Goal: Task Accomplishment & Management: Manage account settings

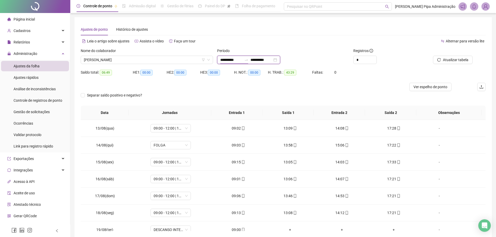
click at [231, 60] on input "**********" at bounding box center [231, 60] width 22 height 6
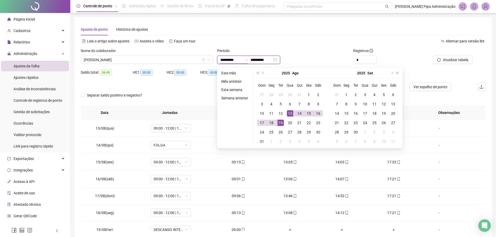
type input "**********"
click at [264, 73] on button "prev-year" at bounding box center [263, 73] width 6 height 10
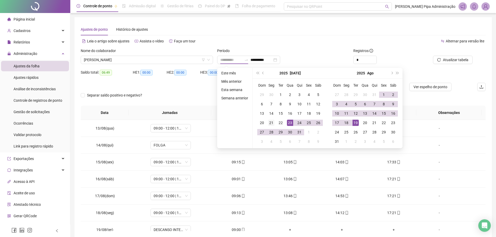
type input "**********"
click at [273, 123] on div "21" at bounding box center [271, 123] width 6 height 6
type input "**********"
click at [356, 122] on div "19" at bounding box center [355, 123] width 6 height 6
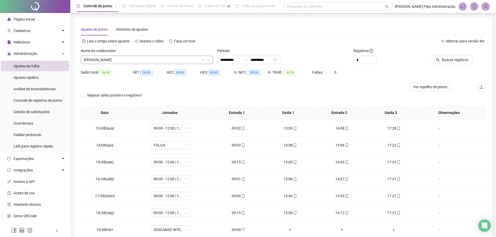
click at [171, 61] on span "[PERSON_NAME]" at bounding box center [147, 60] width 126 height 8
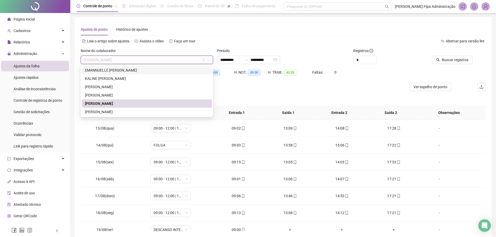
click at [146, 70] on div "EMANNUELLE [PERSON_NAME]" at bounding box center [147, 70] width 124 height 6
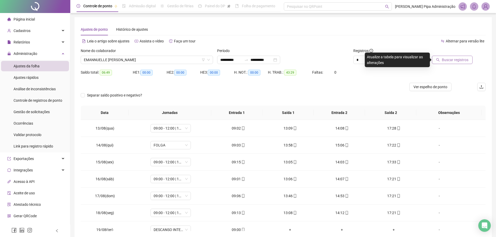
click at [443, 63] on button "Buscar registros" at bounding box center [452, 60] width 41 height 8
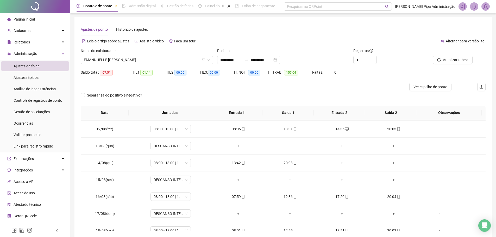
scroll to position [390, 0]
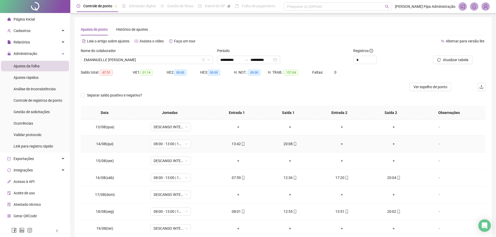
click at [340, 145] on div "+" at bounding box center [341, 144] width 43 height 6
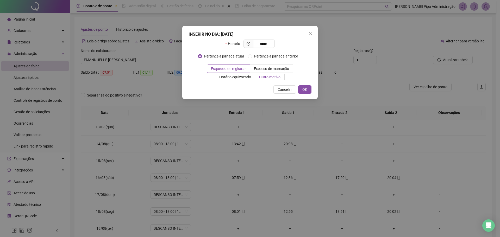
type input "*****"
click at [263, 77] on span "Outro motivo" at bounding box center [269, 77] width 21 height 4
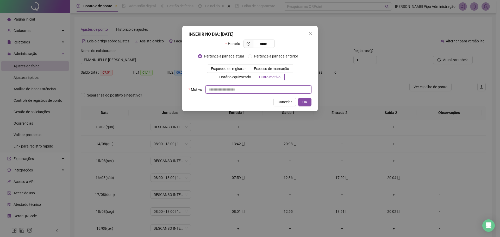
click at [245, 86] on input "text" at bounding box center [258, 89] width 106 height 8
type input "*"
click at [305, 102] on span "OK" at bounding box center [304, 102] width 5 height 6
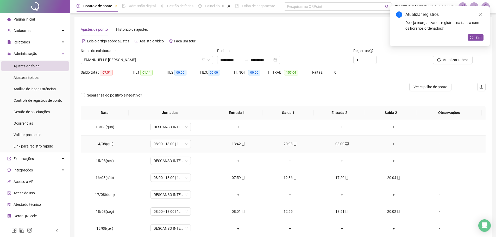
click at [390, 144] on div "+" at bounding box center [393, 144] width 43 height 6
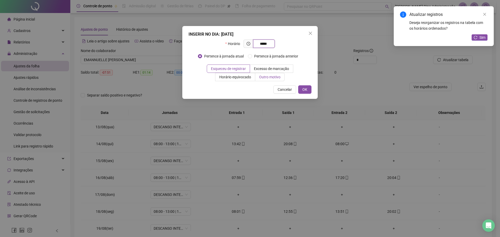
type input "*****"
click at [272, 75] on span "Outro motivo" at bounding box center [269, 77] width 21 height 4
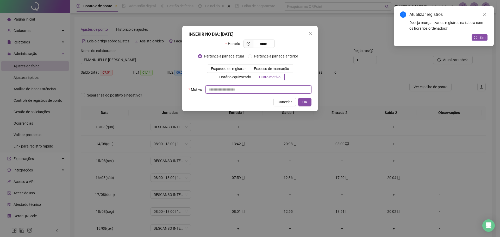
click at [229, 91] on input "text" at bounding box center [258, 89] width 106 height 8
type input "*"
click at [304, 103] on span "OK" at bounding box center [304, 102] width 5 height 6
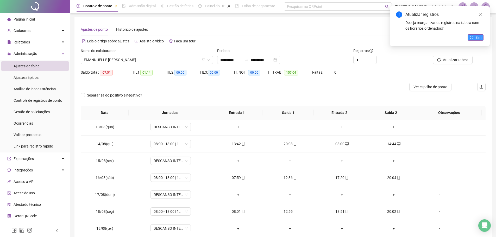
click at [475, 36] on span "Sim" at bounding box center [478, 38] width 6 height 6
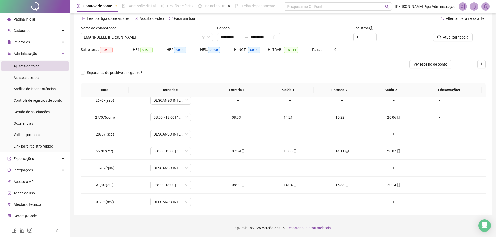
scroll to position [95, 0]
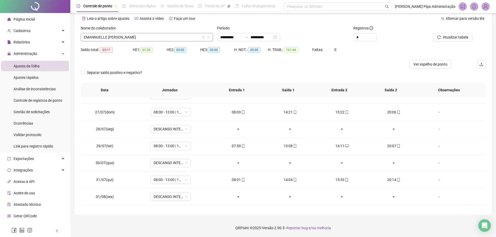
click at [156, 41] on span "EMANNUELLE [PERSON_NAME]" at bounding box center [147, 37] width 126 height 8
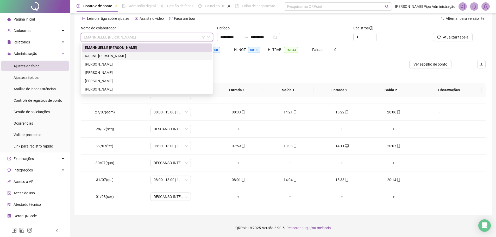
click at [125, 56] on div "KALINE [PERSON_NAME]" at bounding box center [147, 56] width 124 height 6
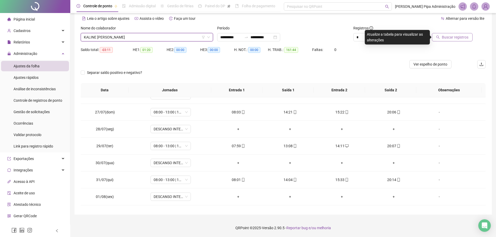
click at [443, 38] on span "Buscar registros" at bounding box center [455, 37] width 27 height 6
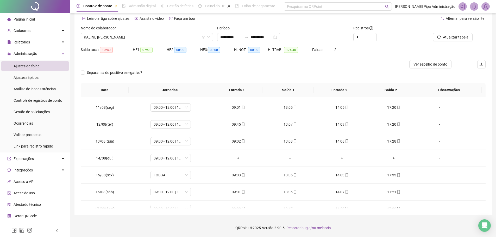
scroll to position [357, 0]
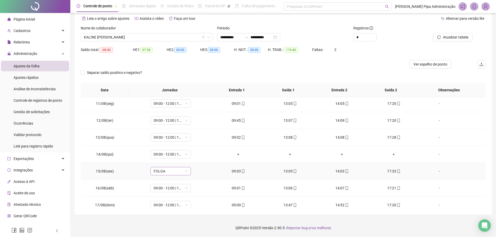
click at [184, 169] on span "FOLGA" at bounding box center [171, 171] width 34 height 8
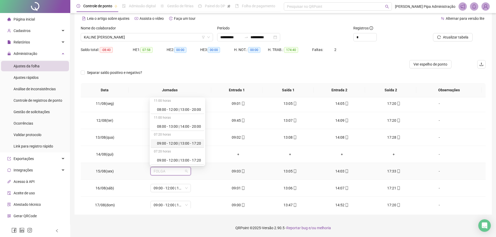
click at [175, 145] on div "09:00 - 12:00 | 13:00 - 17:20" at bounding box center [179, 144] width 44 height 6
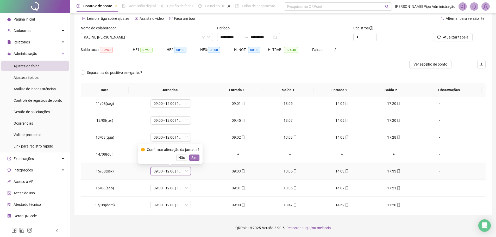
click at [193, 157] on span "Sim" at bounding box center [194, 158] width 6 height 6
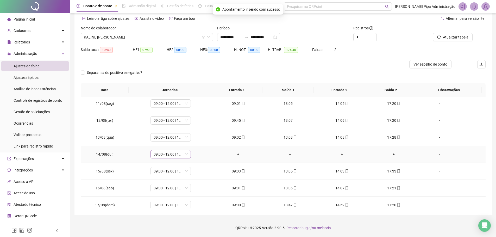
click at [184, 154] on span "09:00 - 12:00 | 13:00 - 17:20" at bounding box center [171, 154] width 34 height 8
click at [174, 192] on div "Folga" at bounding box center [177, 189] width 53 height 9
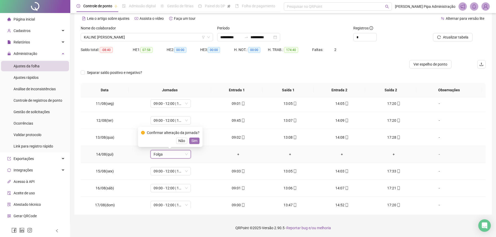
click at [194, 141] on span "Sim" at bounding box center [194, 141] width 6 height 6
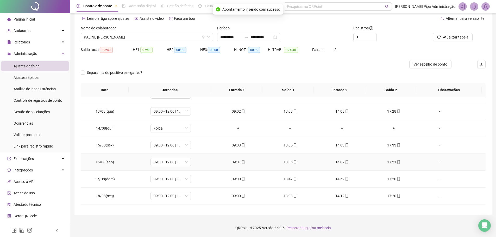
scroll to position [396, 0]
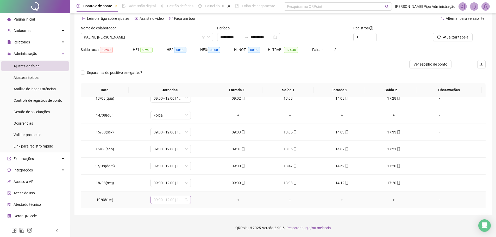
click at [185, 199] on span "09:00 - 12:00 | 13:00 - 17:20" at bounding box center [171, 200] width 34 height 8
click at [171, 158] on div "Folga" at bounding box center [179, 155] width 44 height 6
click at [195, 187] on span "Sim" at bounding box center [194, 186] width 6 height 6
click at [451, 39] on span "Atualizar tabela" at bounding box center [456, 37] width 26 height 6
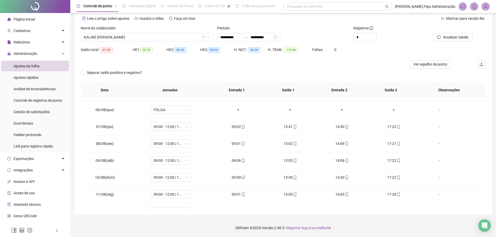
scroll to position [248, 0]
click at [458, 37] on span "Atualizar tabela" at bounding box center [456, 37] width 26 height 6
click at [177, 35] on span "KALINE [PERSON_NAME]" at bounding box center [147, 37] width 126 height 8
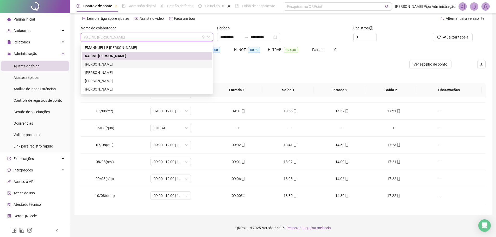
click at [144, 64] on div "[PERSON_NAME]" at bounding box center [147, 64] width 124 height 6
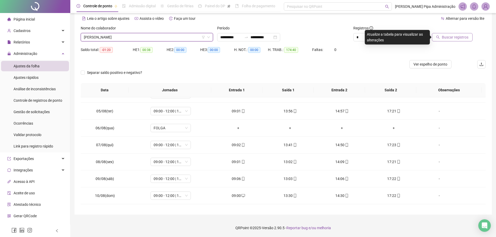
click at [459, 39] on span "Buscar registros" at bounding box center [455, 37] width 27 height 6
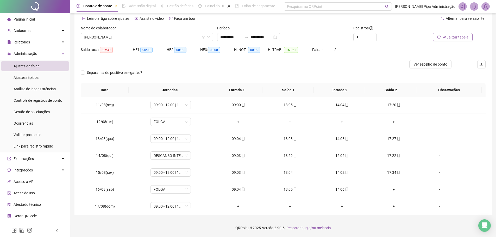
scroll to position [357, 0]
click at [171, 156] on span "DESCANSO INTER-JORNADA" at bounding box center [171, 154] width 34 height 8
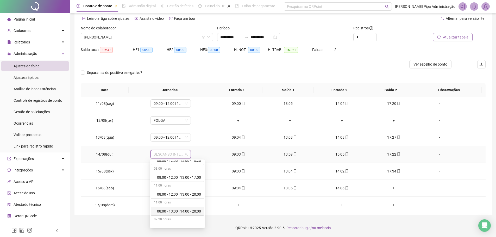
scroll to position [52, 0]
click at [165, 207] on div "09:00 - 12:00 | 13:00 - 17:20" at bounding box center [179, 206] width 44 height 6
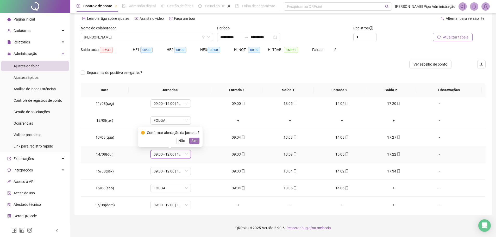
click at [193, 139] on span "Sim" at bounding box center [194, 141] width 6 height 6
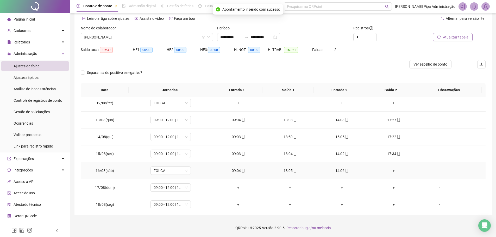
scroll to position [383, 0]
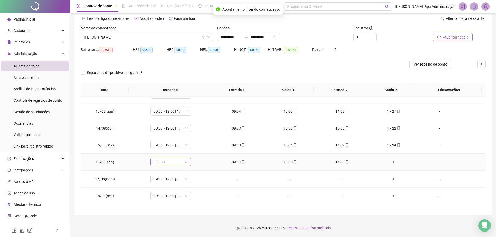
click at [184, 161] on span "FOLGA" at bounding box center [171, 162] width 34 height 8
click at [171, 206] on div "09:00 - 12:00 | 13:00 - 17:20" at bounding box center [179, 204] width 44 height 6
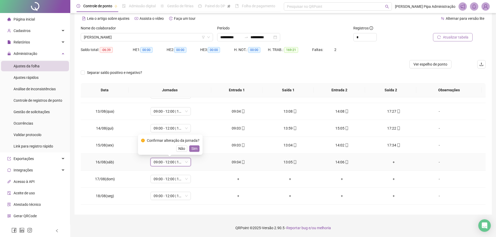
click at [196, 148] on span "Sim" at bounding box center [194, 149] width 6 height 6
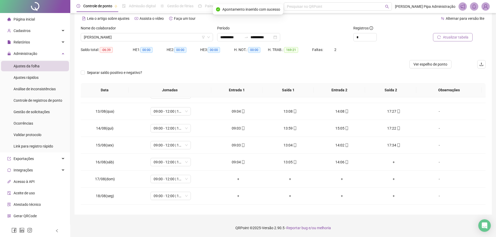
click at [445, 36] on span "Atualizar tabela" at bounding box center [456, 37] width 26 height 6
click at [391, 162] on div "+" at bounding box center [393, 162] width 43 height 6
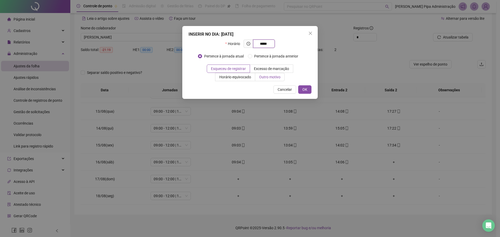
type input "*****"
click at [281, 79] on label "Outro motivo" at bounding box center [269, 77] width 29 height 8
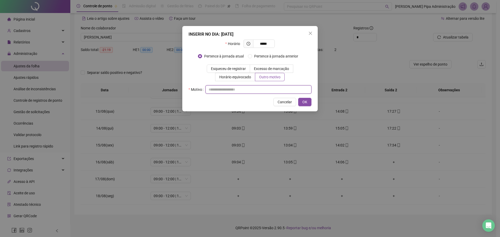
click at [256, 92] on input "text" at bounding box center [258, 89] width 106 height 8
type input "*"
click at [307, 99] on button "OK" at bounding box center [304, 102] width 13 height 8
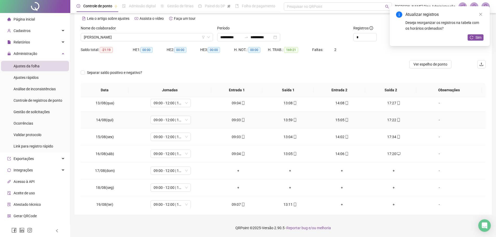
scroll to position [396, 0]
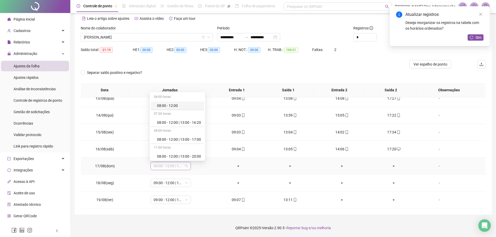
click at [188, 168] on div "09:00 - 12:00 | 13:00 - 17:20" at bounding box center [170, 166] width 40 height 8
click at [166, 123] on div "Folga" at bounding box center [179, 122] width 44 height 6
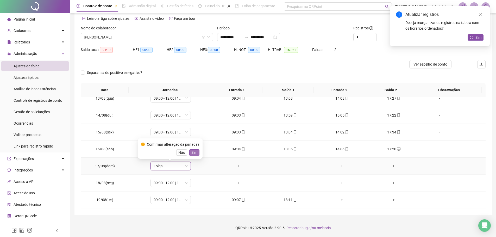
click at [195, 154] on span "Sim" at bounding box center [194, 153] width 6 height 6
click at [181, 181] on span "09:00 - 12:00 | 13:00 - 17:20" at bounding box center [171, 183] width 34 height 8
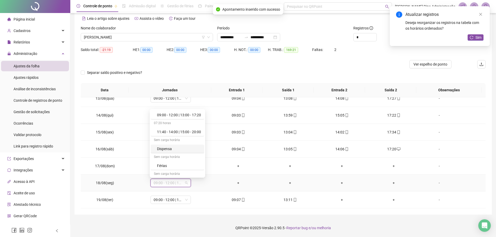
scroll to position [130, 0]
click at [168, 161] on div "Folga" at bounding box center [179, 162] width 44 height 6
click at [197, 167] on button "Sim" at bounding box center [194, 169] width 10 height 6
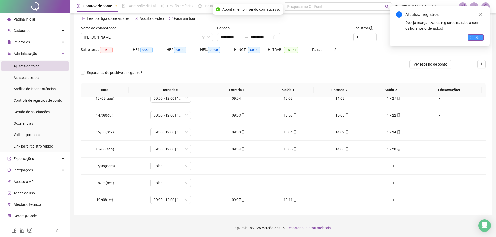
click at [473, 37] on icon "reload" at bounding box center [471, 37] width 3 height 3
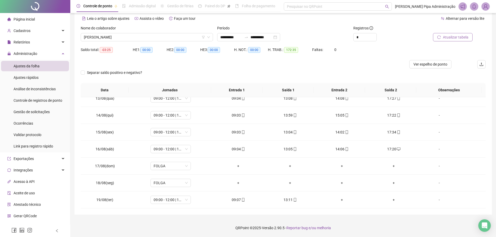
click at [459, 37] on span "Atualizar tabela" at bounding box center [456, 37] width 26 height 6
click at [168, 36] on span "[PERSON_NAME]" at bounding box center [147, 37] width 126 height 8
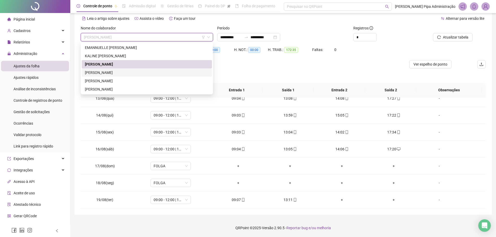
click at [123, 73] on div "[PERSON_NAME]" at bounding box center [147, 73] width 124 height 6
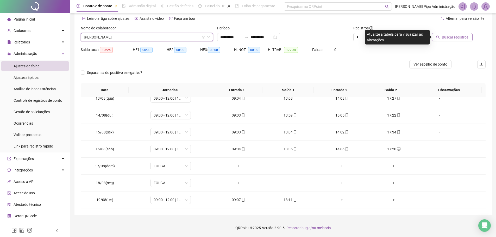
click at [450, 36] on span "Buscar registros" at bounding box center [455, 37] width 27 height 6
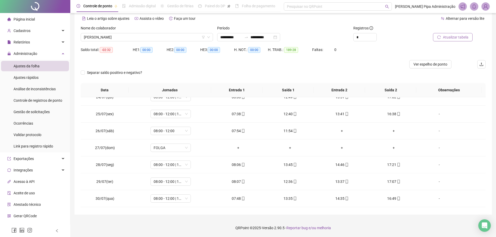
scroll to position [58, 0]
click at [165, 35] on span "[PERSON_NAME]" at bounding box center [147, 37] width 126 height 8
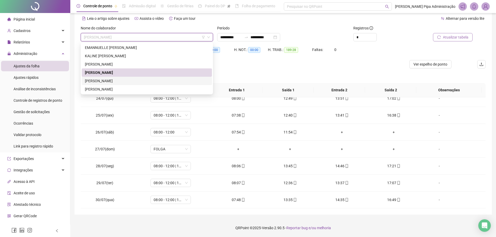
click at [129, 83] on div "[PERSON_NAME]" at bounding box center [147, 81] width 124 height 6
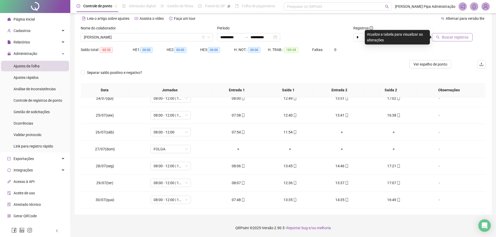
click at [456, 37] on span "Buscar registros" at bounding box center [455, 37] width 27 height 6
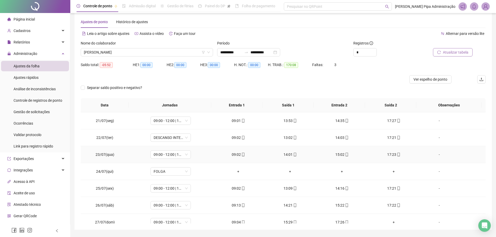
scroll to position [0, 0]
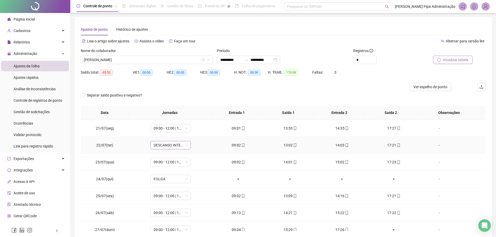
click at [184, 145] on span "DESCANSO INTER-JORNADA" at bounding box center [171, 145] width 34 height 8
click at [174, 161] on div "09:00 - 12:00 | 13:00 - 17:20" at bounding box center [179, 161] width 44 height 6
click at [196, 131] on button "Sim" at bounding box center [194, 132] width 10 height 6
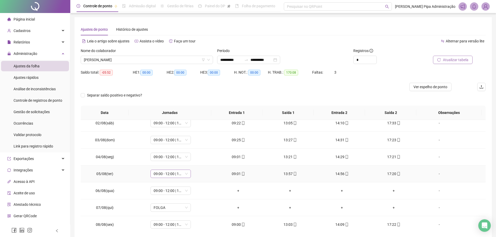
scroll to position [234, 0]
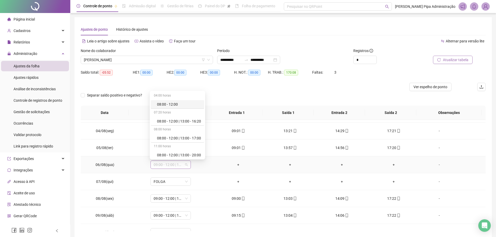
click at [183, 164] on span "09:00 - 12:00 | 13:00 - 17:20" at bounding box center [171, 165] width 34 height 8
click at [170, 142] on div "Folga" at bounding box center [179, 144] width 44 height 6
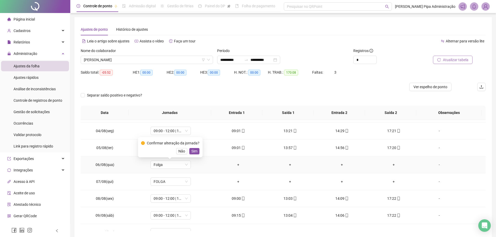
click at [195, 147] on div "Confirmar alteração da jornada? Não Sim" at bounding box center [170, 147] width 58 height 14
click at [195, 150] on span "Sim" at bounding box center [194, 151] width 6 height 6
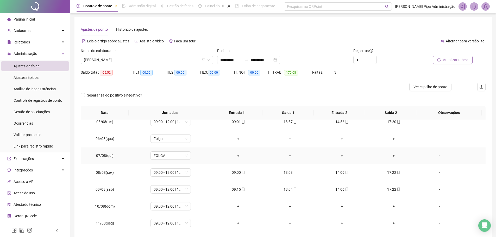
scroll to position [234, 0]
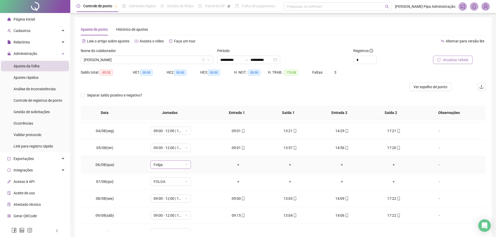
click at [182, 164] on span "Folga" at bounding box center [171, 165] width 34 height 8
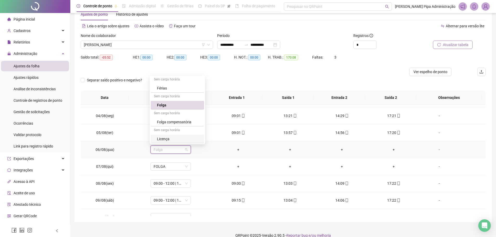
scroll to position [23, 0]
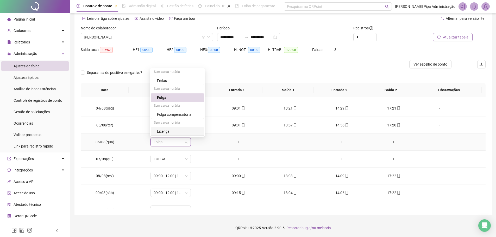
click at [176, 130] on div "Licença" at bounding box center [179, 132] width 44 height 6
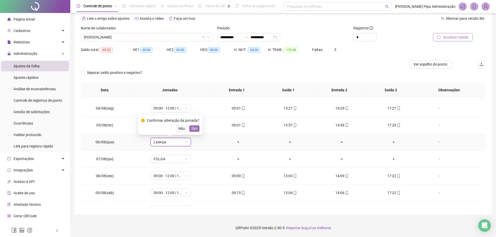
click at [195, 129] on span "Sim" at bounding box center [194, 129] width 6 height 6
click at [437, 143] on div "-" at bounding box center [439, 142] width 31 height 6
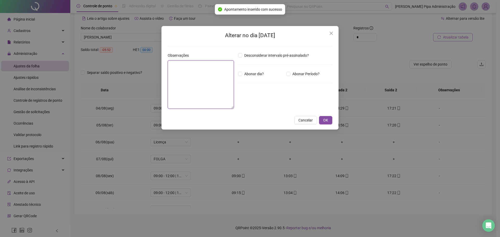
click at [224, 82] on textarea at bounding box center [201, 84] width 66 height 48
type textarea "**********"
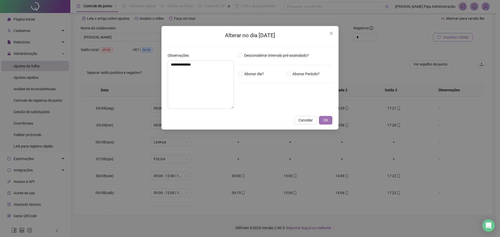
click at [330, 118] on button "OK" at bounding box center [325, 120] width 13 height 8
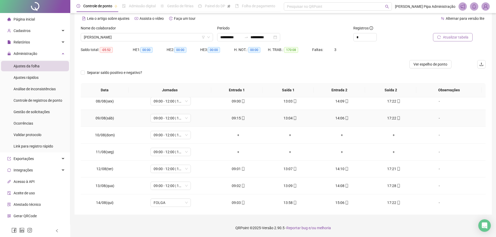
scroll to position [312, 0]
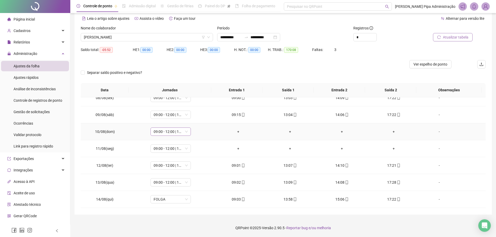
click at [184, 129] on span "09:00 - 12:00 | 13:00 - 17:20" at bounding box center [171, 132] width 34 height 8
click at [167, 162] on div "Sem carga horária" at bounding box center [177, 158] width 53 height 8
click at [167, 164] on div "Folga" at bounding box center [179, 166] width 44 height 6
click at [192, 116] on span "Sim" at bounding box center [194, 118] width 6 height 6
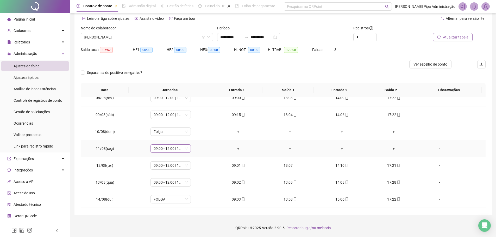
click at [175, 149] on span "09:00 - 12:00 | 13:00 - 17:20" at bounding box center [171, 149] width 34 height 8
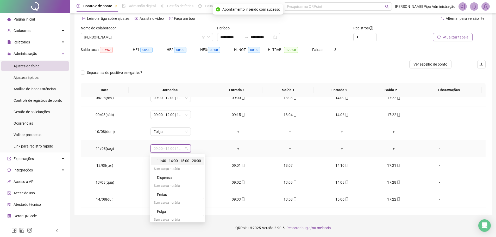
scroll to position [130, 0]
click at [161, 206] on div "Folga" at bounding box center [179, 206] width 44 height 6
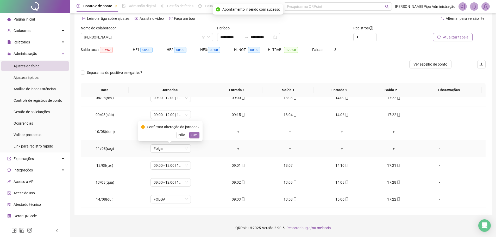
click at [194, 135] on span "Sim" at bounding box center [194, 135] width 6 height 6
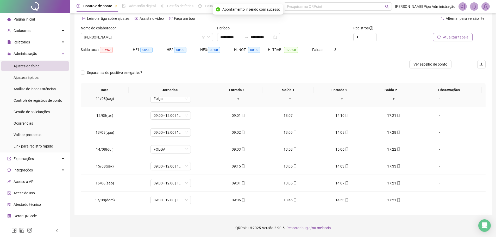
scroll to position [364, 0]
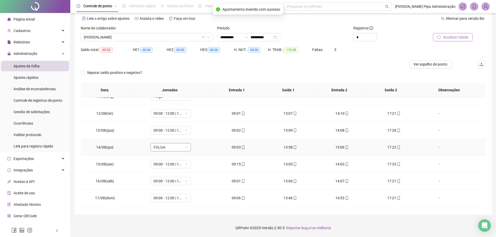
click at [186, 146] on span "FOLGA" at bounding box center [171, 147] width 34 height 8
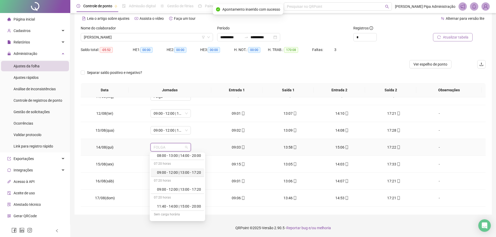
click at [177, 174] on div "09:00 - 12:00 | 13:00 - 17:20" at bounding box center [179, 173] width 44 height 6
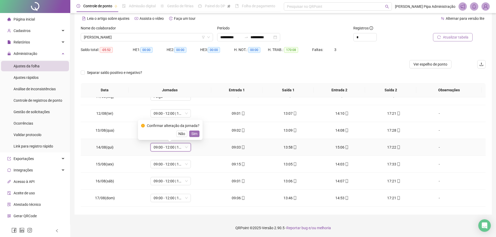
click at [193, 135] on span "Sim" at bounding box center [194, 134] width 6 height 6
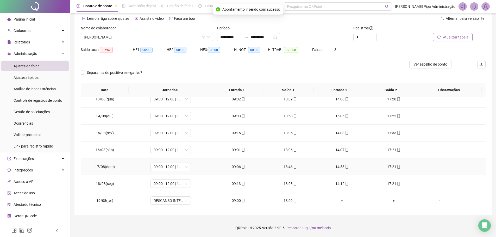
scroll to position [396, 0]
click at [182, 198] on span "DESCANSO INTER-JORNADA" at bounding box center [171, 200] width 34 height 8
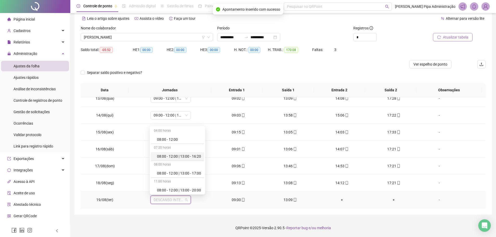
scroll to position [78, 0]
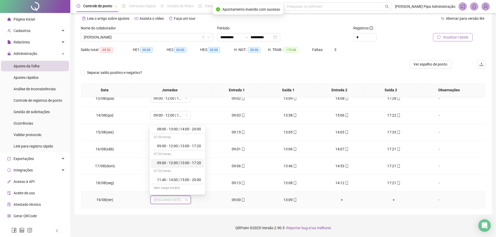
click at [176, 165] on div "09:00 - 12:00 | 13:00 - 17:20" at bounding box center [179, 163] width 44 height 6
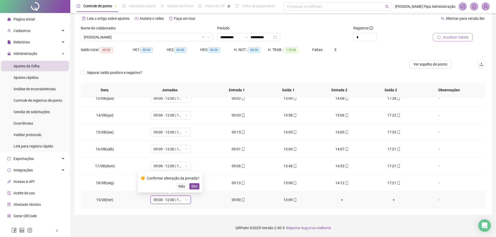
click at [193, 186] on span "Sim" at bounding box center [194, 186] width 6 height 6
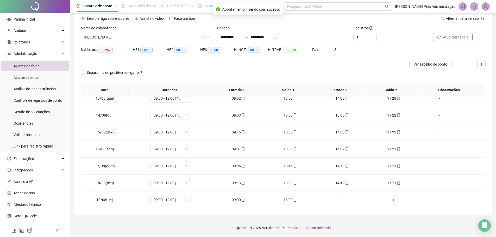
click at [456, 37] on span "Atualizar tabela" at bounding box center [456, 37] width 26 height 6
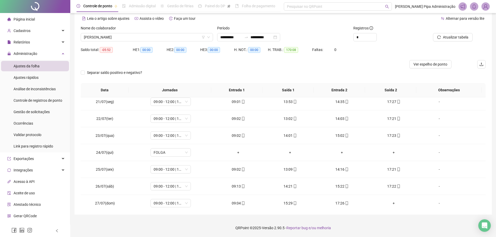
scroll to position [0, 0]
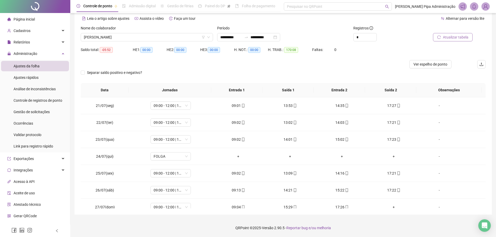
click at [468, 38] on span "Atualizar tabela" at bounding box center [456, 37] width 26 height 6
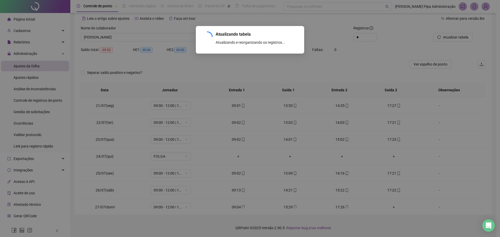
click at [182, 37] on div "Atualizando tabela Atualizando e reorganizando os registros... OK" at bounding box center [250, 118] width 500 height 237
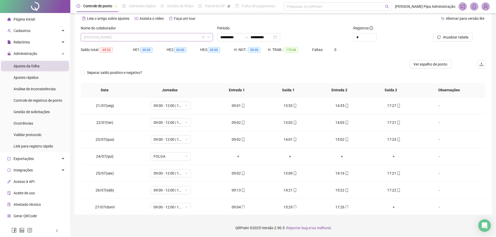
click at [184, 35] on span "[PERSON_NAME]" at bounding box center [147, 37] width 126 height 8
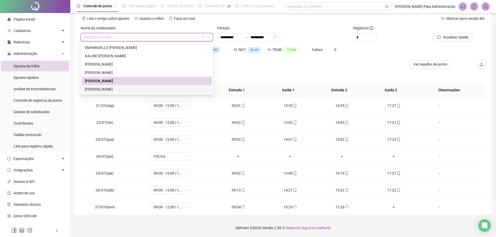
click at [124, 89] on div "[PERSON_NAME]" at bounding box center [147, 89] width 124 height 6
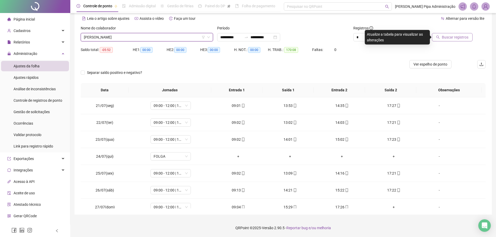
click at [445, 41] on button "Buscar registros" at bounding box center [452, 37] width 41 height 8
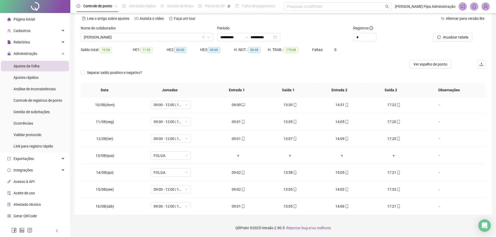
scroll to position [364, 0]
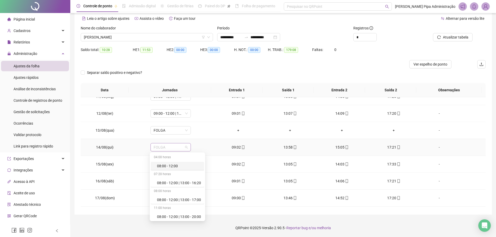
click at [184, 149] on span "FOLGA" at bounding box center [171, 147] width 34 height 8
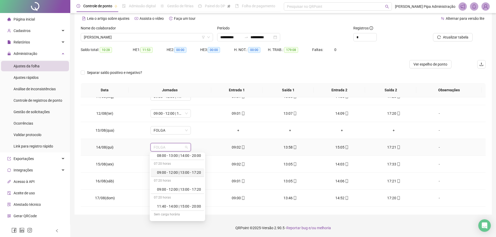
click at [173, 175] on div "09:00 - 12:00 | 13:00 - 17:20" at bounding box center [179, 173] width 44 height 6
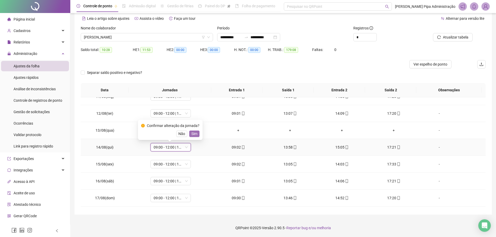
click at [194, 134] on span "Sim" at bounding box center [194, 134] width 6 height 6
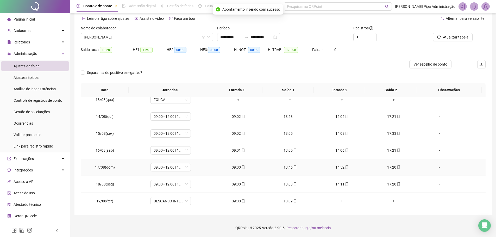
scroll to position [396, 0]
click at [187, 200] on div "DESCANSO INTER-JORNADA" at bounding box center [170, 200] width 40 height 8
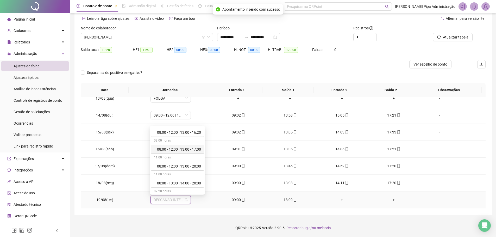
scroll to position [52, 0]
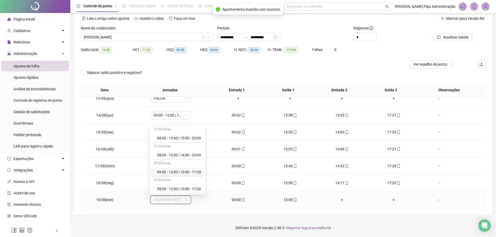
click at [172, 173] on div "09:00 - 12:00 | 13:00 - 17:20" at bounding box center [179, 172] width 44 height 6
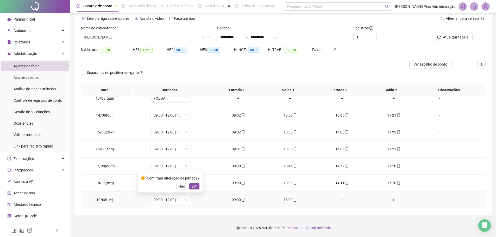
click at [195, 190] on div "Confirmar alteração da jornada? Não Sim" at bounding box center [170, 182] width 65 height 20
click at [193, 185] on span "Sim" at bounding box center [194, 186] width 6 height 6
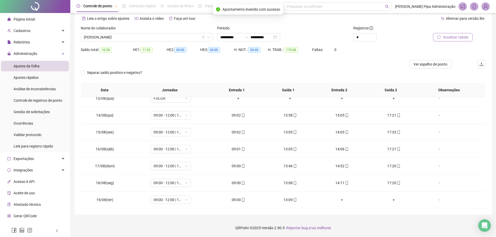
click at [441, 38] on icon "reload" at bounding box center [439, 37] width 4 height 4
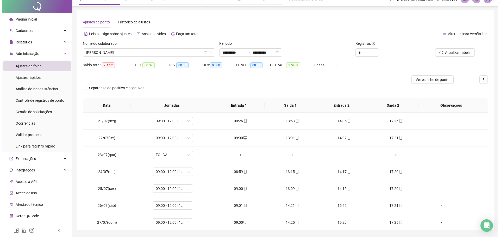
scroll to position [0, 0]
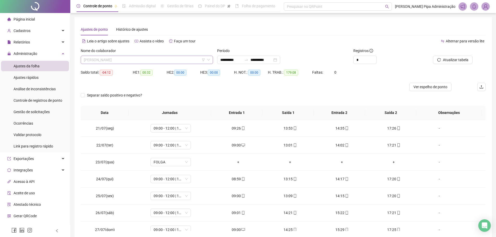
click at [157, 59] on span "[PERSON_NAME]" at bounding box center [147, 60] width 126 height 8
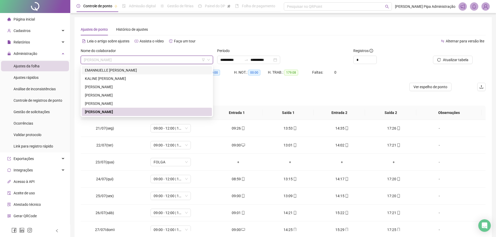
click at [341, 40] on div "Alternar para versão lite" at bounding box center [384, 41] width 202 height 8
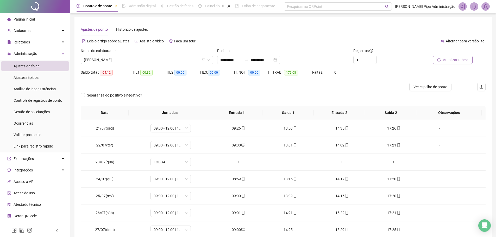
click at [445, 59] on span "Atualizar tabela" at bounding box center [456, 60] width 26 height 6
click at [483, 6] on img at bounding box center [485, 7] width 8 height 8
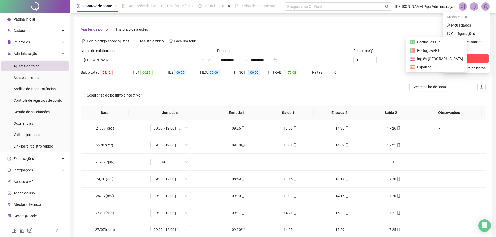
click at [455, 57] on span "Sair" at bounding box center [454, 58] width 6 height 4
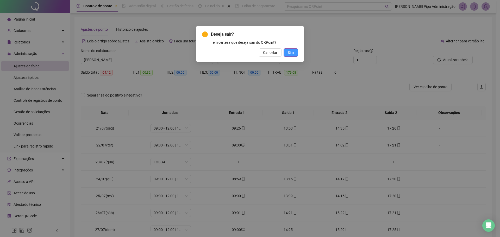
click at [288, 50] on span "Sim" at bounding box center [291, 53] width 6 height 6
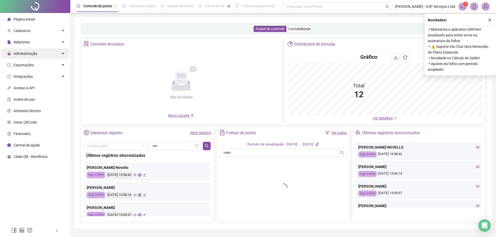
click at [40, 54] on div "Administração" at bounding box center [35, 53] width 68 height 10
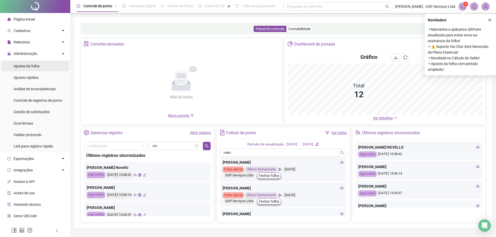
click at [30, 68] on span "Ajustes da folha" at bounding box center [27, 66] width 26 height 4
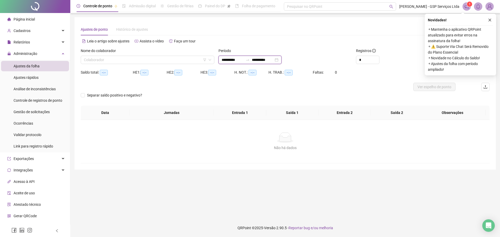
click at [226, 62] on input "**********" at bounding box center [232, 60] width 22 height 6
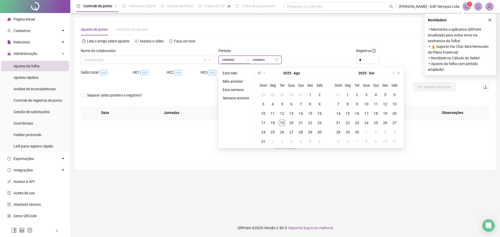
type input "**********"
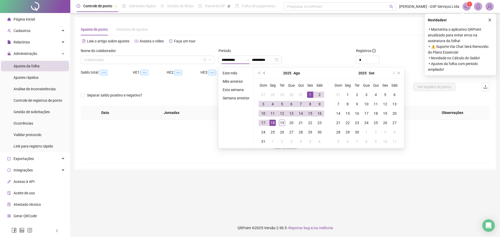
click at [264, 74] on span "prev-year" at bounding box center [264, 73] width 3 height 3
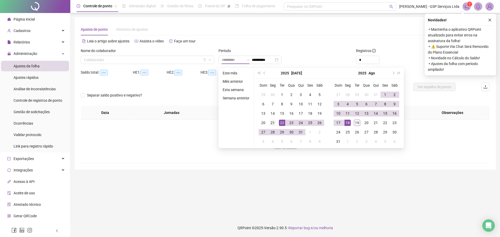
type input "**********"
click at [273, 123] on div "21" at bounding box center [272, 123] width 6 height 6
type input "**********"
click at [357, 125] on div "19" at bounding box center [357, 123] width 6 height 6
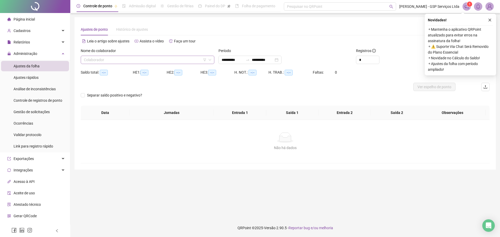
click at [188, 59] on input "search" at bounding box center [145, 60] width 123 height 8
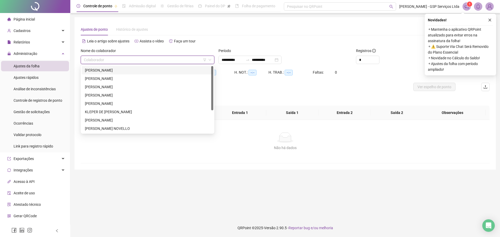
click at [139, 70] on div "ANDRADE LUIZ DA SILVA" at bounding box center [147, 70] width 125 height 6
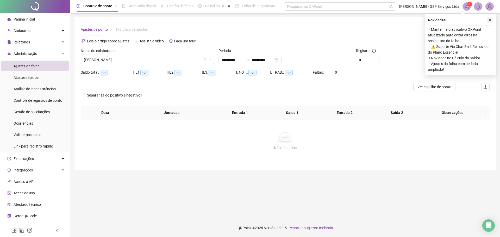
click at [490, 20] on icon "close" at bounding box center [490, 20] width 4 height 4
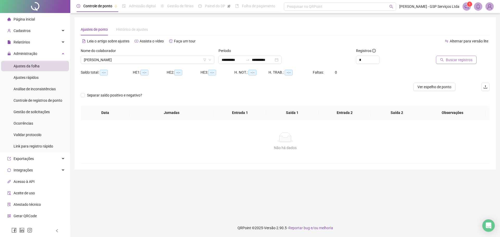
click at [448, 63] on button "Buscar registros" at bounding box center [456, 60] width 41 height 8
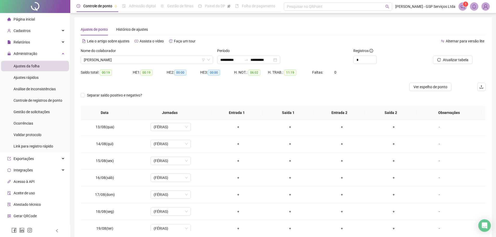
scroll to position [396, 0]
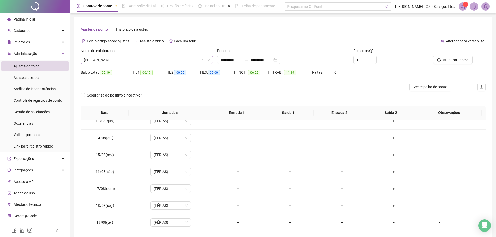
click at [173, 60] on span "ANDRADE LUIZ DA SILVA" at bounding box center [147, 60] width 126 height 8
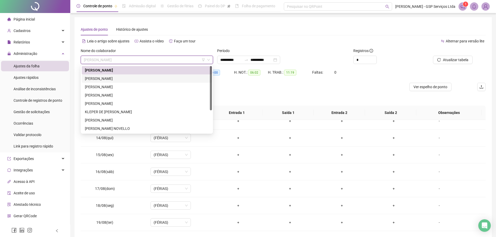
click at [144, 80] on div "FRANCISCO CANINDÉ EUFLAUZINO" at bounding box center [147, 79] width 124 height 6
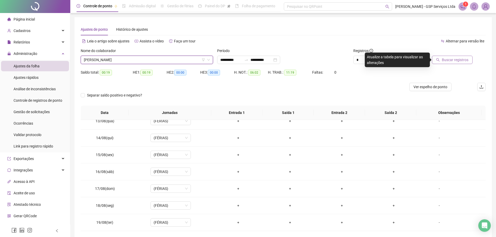
click at [438, 60] on icon "search" at bounding box center [438, 60] width 4 height 4
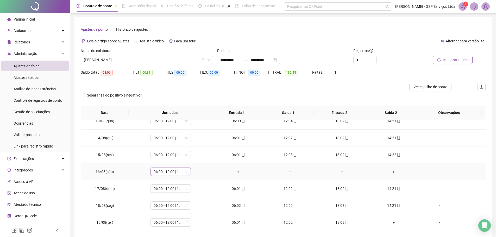
click at [186, 171] on span "06:00 - 12:00 | 13:00 - 14:20" at bounding box center [171, 172] width 34 height 8
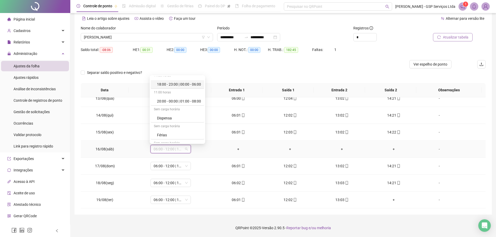
scroll to position [153, 0]
click at [164, 107] on div "Folga" at bounding box center [177, 104] width 53 height 9
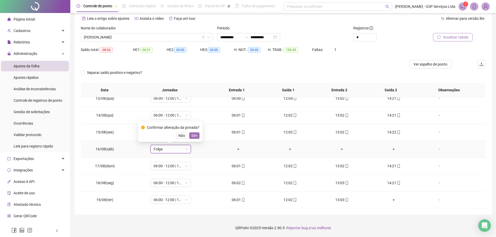
click at [194, 135] on span "Sim" at bounding box center [194, 136] width 6 height 6
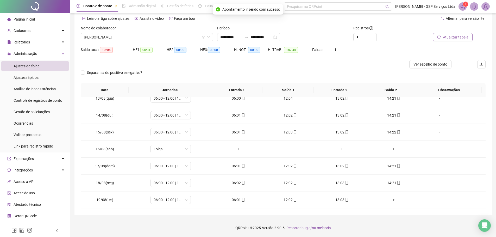
click at [445, 37] on span "Atualizar tabela" at bounding box center [456, 37] width 26 height 6
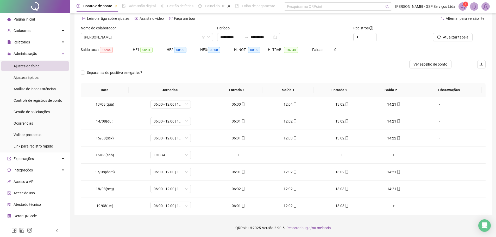
scroll to position [396, 0]
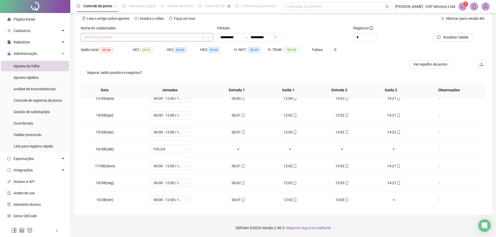
click at [187, 37] on span "FRANCISCO CANINDÉ EUFLAUZINO" at bounding box center [147, 37] width 126 height 8
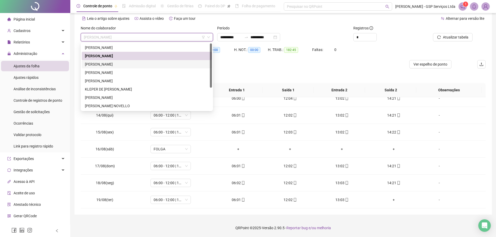
click at [130, 65] on div "GABRIEL SOUZA COUTO" at bounding box center [147, 64] width 124 height 6
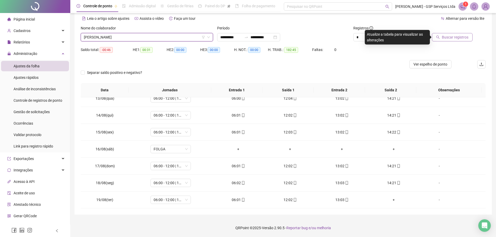
click at [441, 36] on button "Buscar registros" at bounding box center [452, 37] width 41 height 8
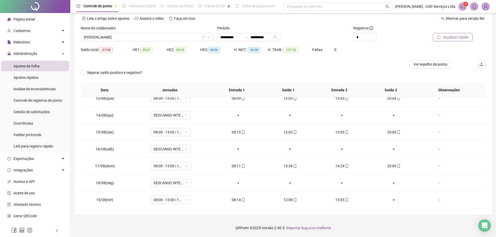
click at [450, 39] on span "Atualizar tabela" at bounding box center [456, 37] width 26 height 6
click at [169, 38] on span "GABRIEL SOUZA COUTO" at bounding box center [147, 37] width 126 height 8
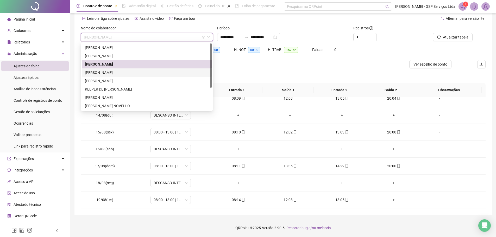
click at [117, 71] on div "JEAN CARLOS RAMOS" at bounding box center [147, 73] width 124 height 6
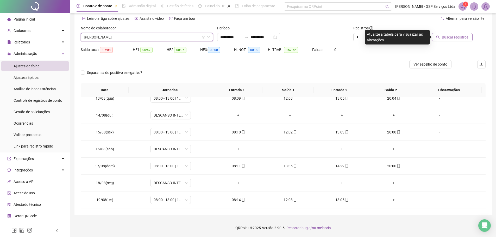
click at [448, 36] on span "Buscar registros" at bounding box center [455, 37] width 27 height 6
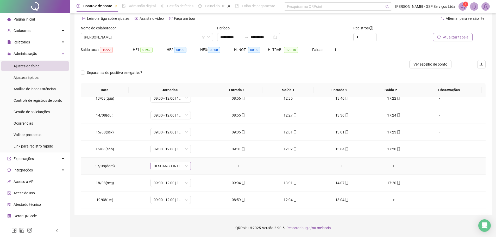
click at [186, 165] on span "DESCANSO INTER-JORNADA" at bounding box center [171, 166] width 34 height 8
click at [171, 147] on div "Folga" at bounding box center [179, 145] width 44 height 6
click at [196, 156] on div "Confirmar alteração da jornada? Não Sim" at bounding box center [170, 148] width 65 height 20
click at [196, 153] on button "Sim" at bounding box center [194, 152] width 10 height 6
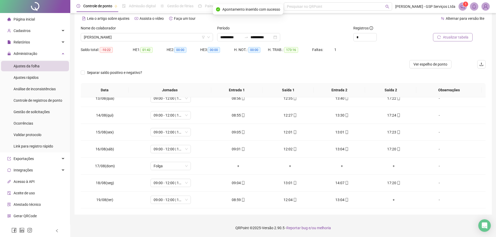
click at [444, 35] on span "Atualizar tabela" at bounding box center [456, 37] width 26 height 6
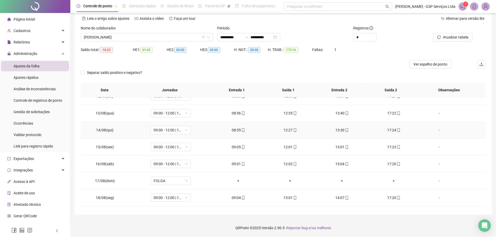
scroll to position [396, 0]
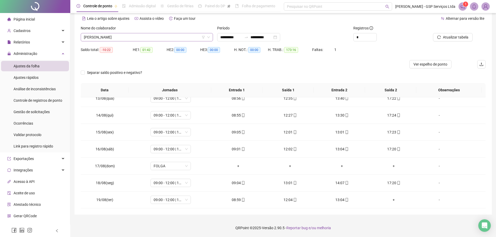
click at [149, 38] on span "JEAN CARLOS RAMOS" at bounding box center [147, 37] width 126 height 8
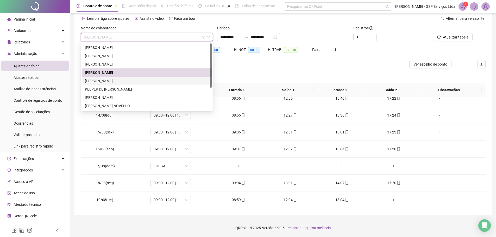
click at [105, 80] on div "JOSÉ ROSA DO NASCIMENTO" at bounding box center [147, 81] width 124 height 6
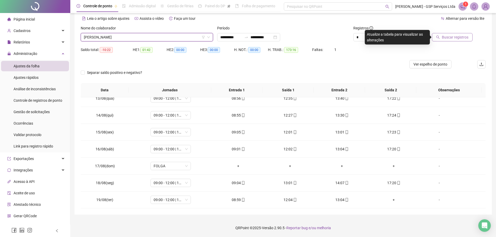
click at [448, 37] on span "Buscar registros" at bounding box center [455, 37] width 27 height 6
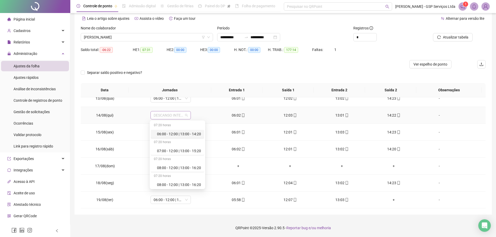
click at [186, 116] on span "DESCANSO INTER-JORNADA" at bounding box center [171, 115] width 34 height 8
click at [178, 132] on div "06:00 - 12:00 | 13:00 - 14:20" at bounding box center [179, 134] width 44 height 6
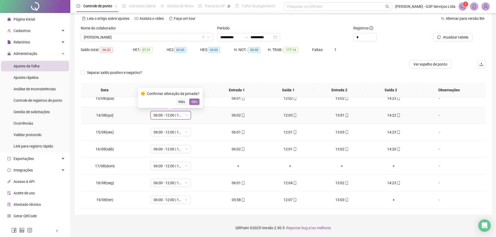
click at [196, 101] on span "Sim" at bounding box center [194, 102] width 6 height 6
click at [187, 165] on div "06:00 - 12:00 | 13:00 - 14:20" at bounding box center [170, 166] width 40 height 8
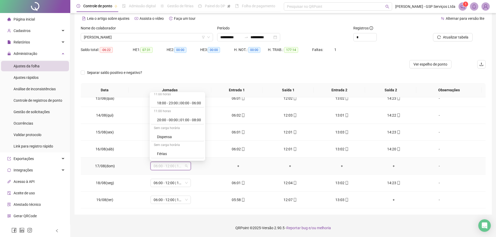
scroll to position [130, 0]
click at [172, 143] on div "Folga" at bounding box center [179, 145] width 44 height 6
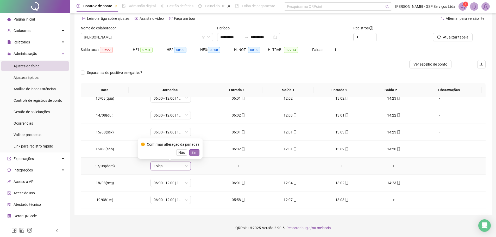
click at [194, 152] on span "Sim" at bounding box center [194, 153] width 6 height 6
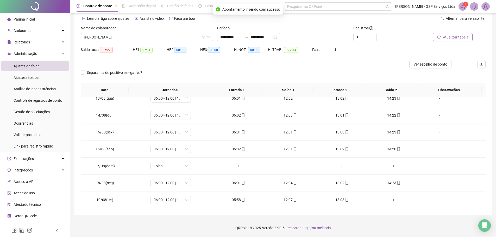
click at [447, 39] on span "Atualizar tabela" at bounding box center [456, 37] width 26 height 6
click at [160, 36] on span "JOSÉ ROSA DO NASCIMENTO" at bounding box center [147, 37] width 126 height 8
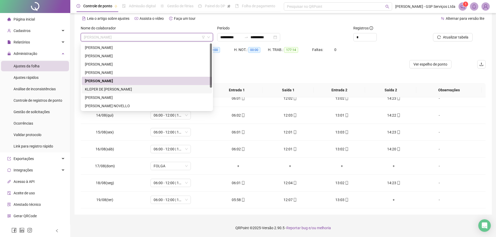
click at [109, 87] on div "KLEPER DE MELO BARROS" at bounding box center [147, 89] width 124 height 6
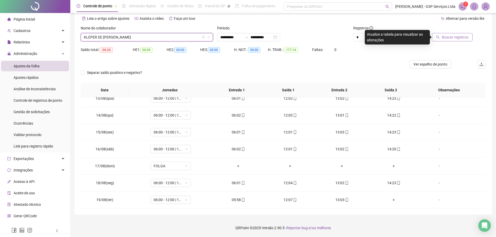
click at [449, 36] on span "Buscar registros" at bounding box center [455, 37] width 27 height 6
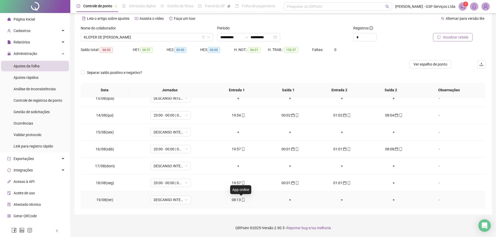
click at [241, 200] on icon "mobile" at bounding box center [243, 200] width 4 height 4
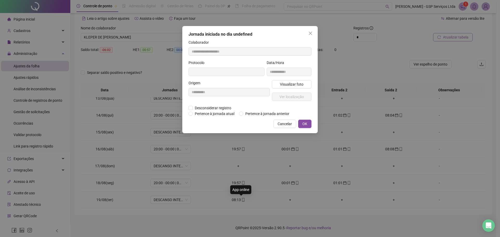
type input "**********"
click at [263, 114] on span "Pertence à jornada anterior" at bounding box center [267, 114] width 48 height 6
click at [304, 123] on span "OK" at bounding box center [304, 125] width 5 height 6
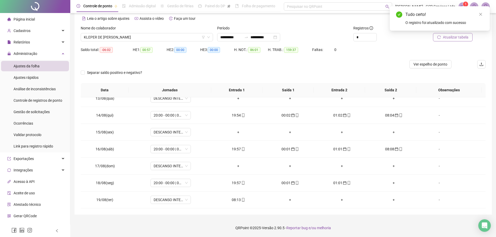
click at [458, 38] on span "Atualizar tabela" at bounding box center [456, 37] width 26 height 6
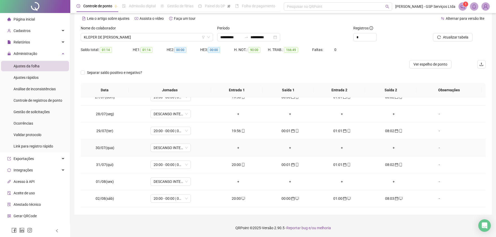
scroll to position [0, 0]
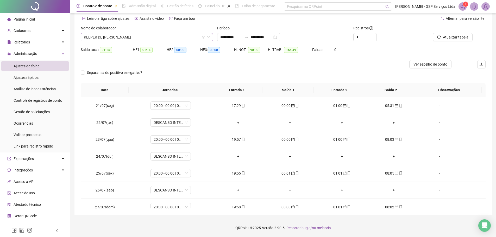
click at [178, 34] on span "KLEPER DE MELO BARROS" at bounding box center [147, 37] width 126 height 8
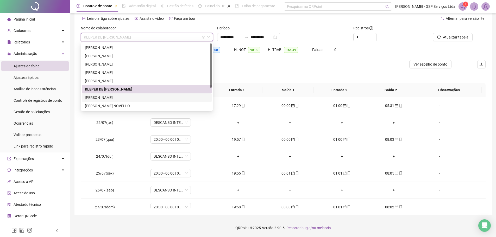
click at [146, 97] on div "LUIZ ANTONIO ALVES DO NASCIMENTO" at bounding box center [147, 98] width 124 height 6
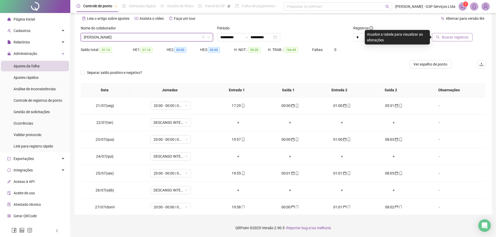
click at [457, 36] on span "Buscar registros" at bounding box center [455, 37] width 27 height 6
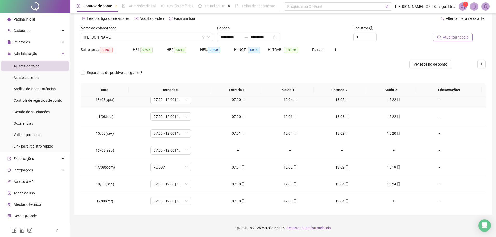
scroll to position [396, 0]
click at [188, 167] on div "FOLGA" at bounding box center [170, 166] width 40 height 8
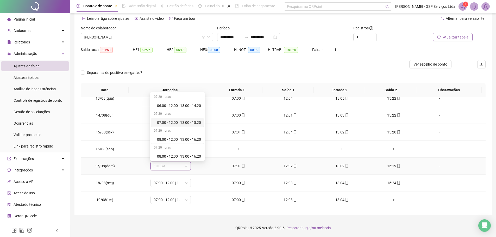
click at [182, 123] on div "07:00 - 12:00 | 13:00 - 15:20" at bounding box center [179, 123] width 44 height 6
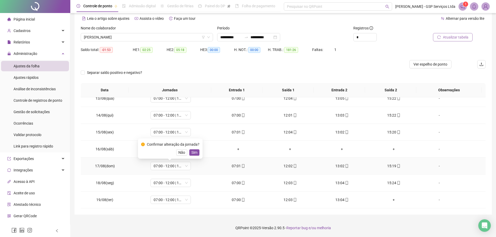
click at [192, 153] on span "Sim" at bounding box center [194, 153] width 6 height 6
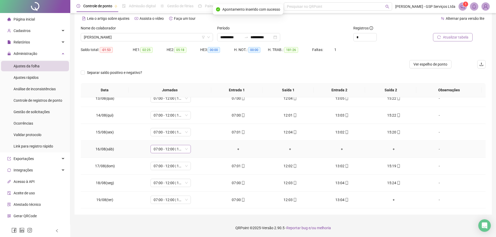
click at [183, 150] on span "07:00 - 12:00 | 13:00 - 15:20" at bounding box center [171, 149] width 34 height 8
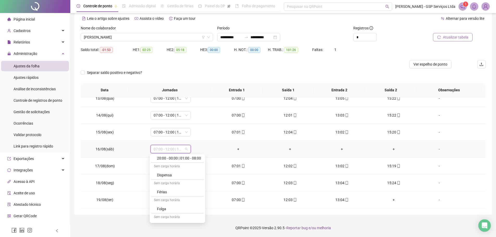
scroll to position [130, 0]
click at [169, 206] on div "Folga" at bounding box center [179, 207] width 44 height 6
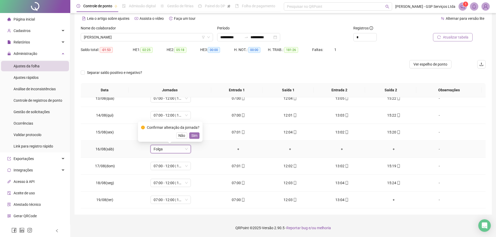
click at [193, 136] on span "Sim" at bounding box center [194, 136] width 6 height 6
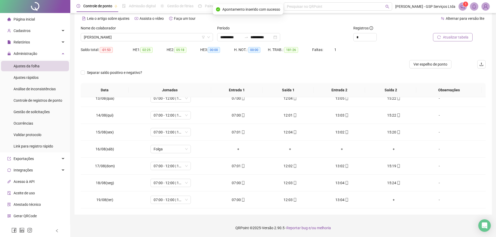
click at [461, 37] on span "Atualizar tabela" at bounding box center [456, 37] width 26 height 6
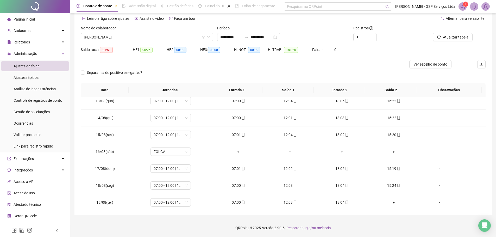
scroll to position [396, 0]
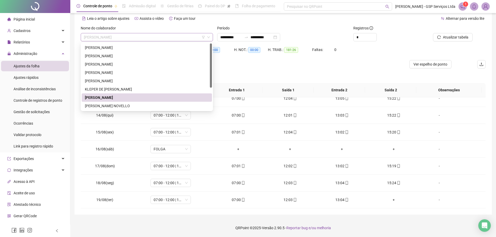
click at [152, 37] on span "LUIZ ANTONIO ALVES DO NASCIMENTO" at bounding box center [147, 37] width 126 height 8
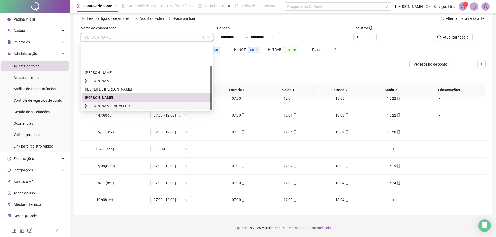
scroll to position [33, 0]
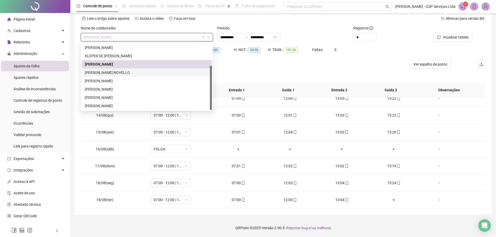
click at [127, 74] on div "RAPHAEL VIDOTO NOVELLO" at bounding box center [147, 73] width 124 height 6
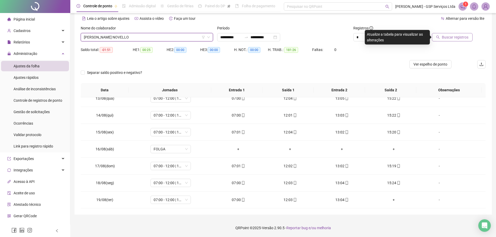
click at [452, 39] on span "Buscar registros" at bounding box center [455, 37] width 27 height 6
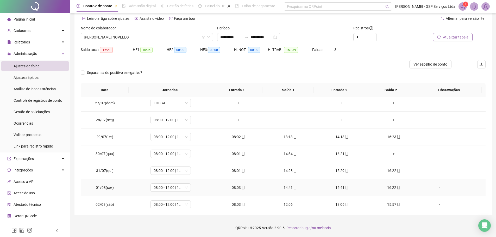
scroll to position [130, 0]
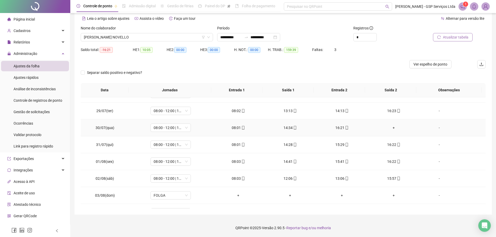
click at [390, 129] on div "+" at bounding box center [393, 128] width 43 height 6
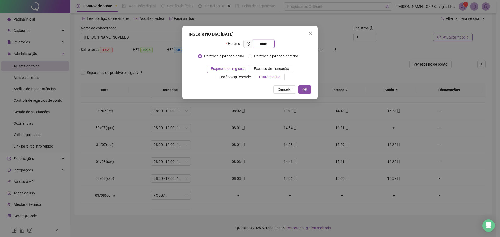
type input "*****"
click at [264, 77] on span "Outro motivo" at bounding box center [269, 77] width 21 height 4
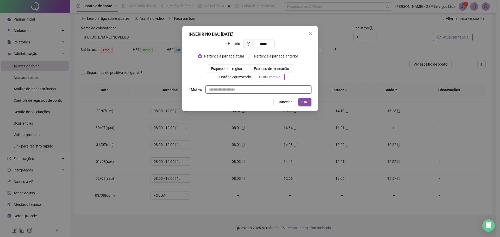
drag, startPoint x: 235, startPoint y: 88, endPoint x: 249, endPoint y: 91, distance: 13.3
click at [235, 88] on input "text" at bounding box center [258, 89] width 106 height 8
type input "*"
click at [307, 103] on span "OK" at bounding box center [304, 102] width 5 height 6
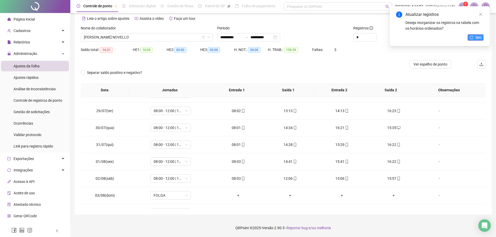
click at [474, 38] on button "Sim" at bounding box center [475, 37] width 16 height 6
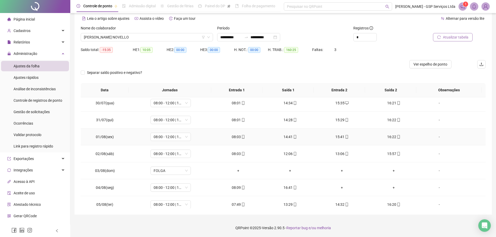
scroll to position [182, 0]
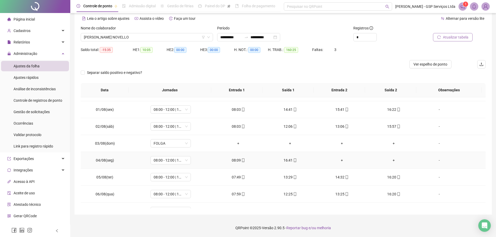
click at [338, 160] on div "+" at bounding box center [341, 160] width 43 height 6
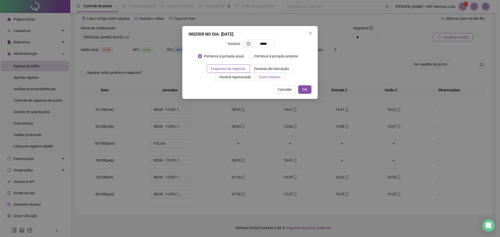
type input "*****"
click at [274, 78] on span "Outro motivo" at bounding box center [269, 77] width 21 height 4
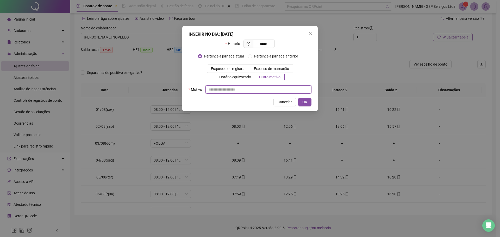
click at [251, 90] on input "text" at bounding box center [258, 89] width 106 height 8
type input "*"
click at [302, 100] on button "OK" at bounding box center [304, 102] width 13 height 8
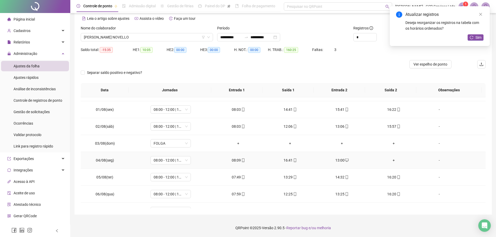
click at [391, 160] on div "+" at bounding box center [393, 160] width 43 height 6
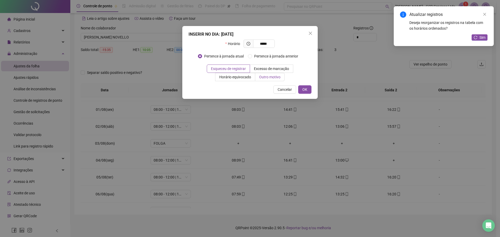
type input "*****"
click at [267, 78] on span "Outro motivo" at bounding box center [269, 77] width 21 height 4
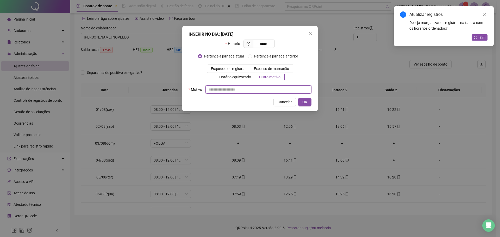
click at [242, 91] on input "text" at bounding box center [258, 89] width 106 height 8
type input "*"
click at [301, 100] on button "OK" at bounding box center [304, 102] width 13 height 8
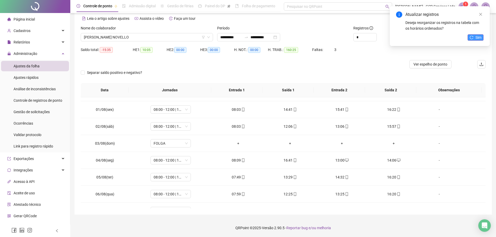
click at [472, 35] on button "Sim" at bounding box center [475, 37] width 16 height 6
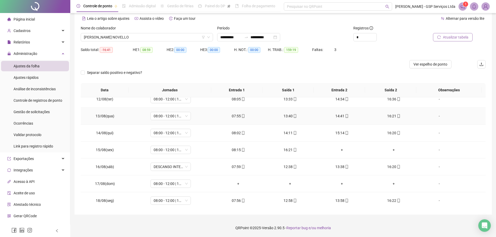
scroll to position [390, 0]
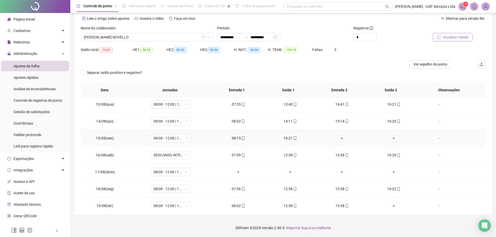
click at [340, 138] on div "+" at bounding box center [341, 138] width 43 height 6
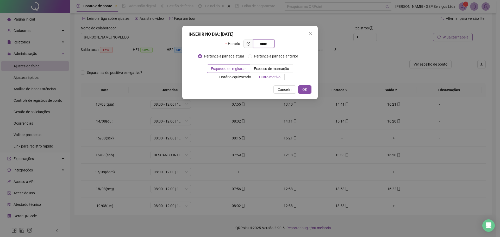
type input "*****"
click at [264, 77] on span "Outro motivo" at bounding box center [269, 77] width 21 height 4
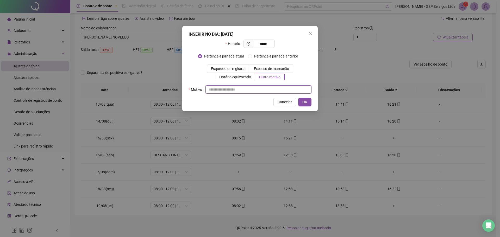
click at [250, 86] on input "text" at bounding box center [258, 89] width 106 height 8
type input "*"
click at [301, 100] on button "OK" at bounding box center [304, 102] width 13 height 8
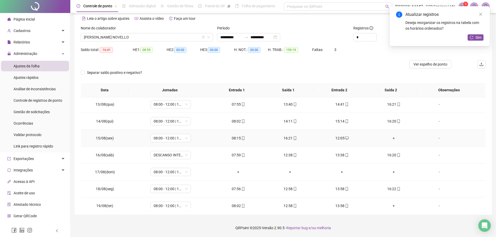
click at [391, 138] on div "+" at bounding box center [393, 138] width 43 height 6
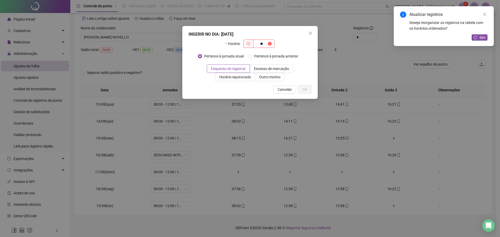
type input "*"
type input "*****"
click at [278, 75] on span "Outro motivo" at bounding box center [269, 77] width 21 height 4
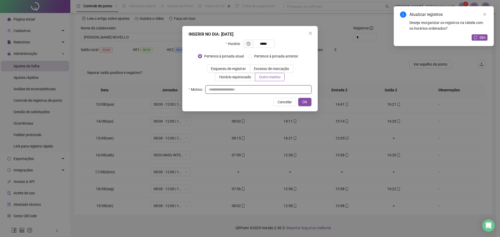
click at [254, 91] on input "text" at bounding box center [258, 89] width 106 height 8
type input "*"
click at [307, 102] on button "OK" at bounding box center [304, 102] width 13 height 8
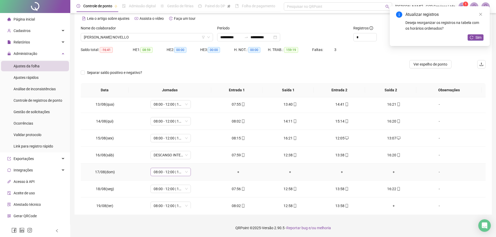
click at [177, 173] on span "08:00 - 12:00 | 13:00 - 16:20" at bounding box center [171, 172] width 34 height 8
click at [165, 130] on div "Folga" at bounding box center [179, 128] width 44 height 6
click at [194, 160] on span "Sim" at bounding box center [194, 159] width 6 height 6
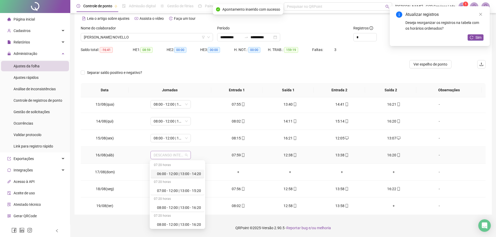
click at [187, 154] on div "DESCANSO INTER-JORNADA" at bounding box center [170, 155] width 40 height 8
click at [175, 174] on div "08:00 - 12:00 | 13:00 - 16:20" at bounding box center [179, 173] width 44 height 6
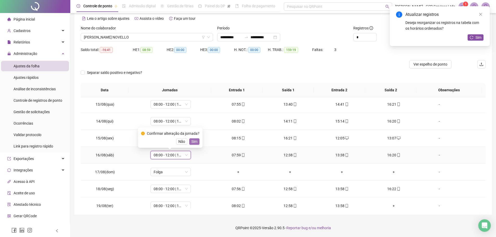
click at [196, 140] on span "Sim" at bounding box center [194, 142] width 6 height 6
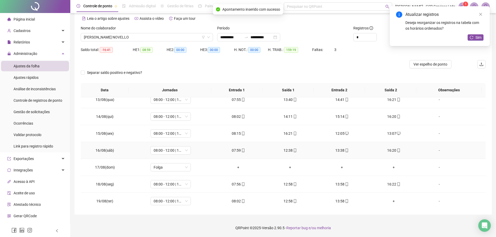
scroll to position [396, 0]
click at [477, 36] on span "Sim" at bounding box center [478, 38] width 6 height 6
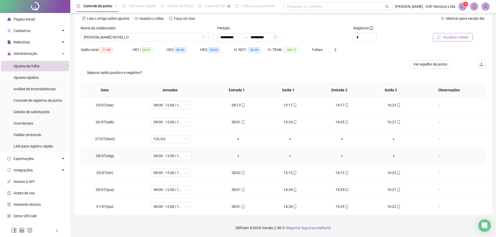
scroll to position [84, 0]
click at [238, 137] on div "+" at bounding box center [238, 140] width 43 height 6
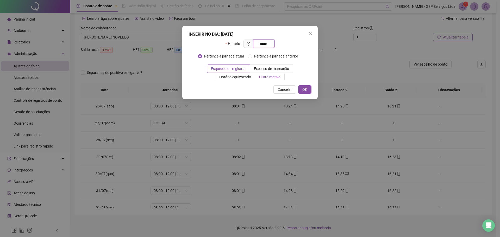
type input "*****"
click at [263, 78] on span "Outro motivo" at bounding box center [269, 77] width 21 height 4
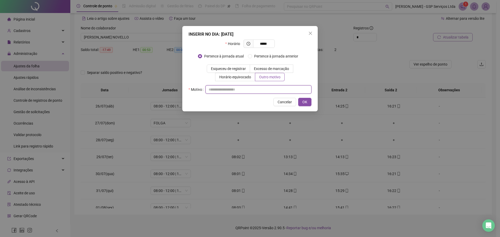
click at [253, 88] on input "text" at bounding box center [258, 89] width 106 height 8
type input "*"
click at [305, 102] on span "OK" at bounding box center [304, 102] width 5 height 6
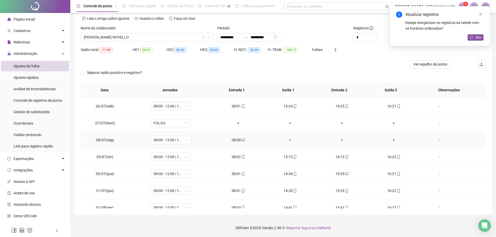
click at [287, 141] on div "+" at bounding box center [289, 140] width 43 height 6
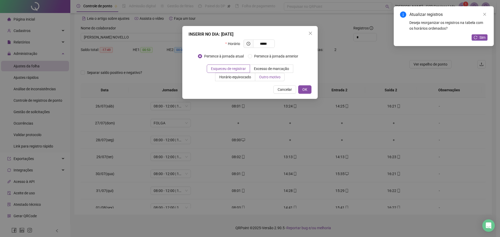
type input "*****"
click at [273, 76] on span "Outro motivo" at bounding box center [269, 77] width 21 height 4
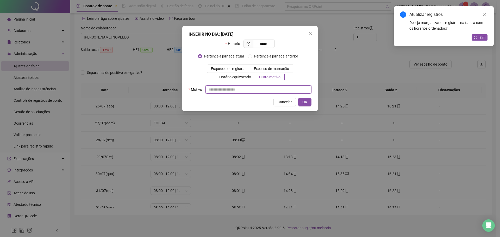
click at [245, 89] on input "text" at bounding box center [258, 89] width 106 height 8
type input "*"
click at [308, 102] on button "OK" at bounding box center [304, 102] width 13 height 8
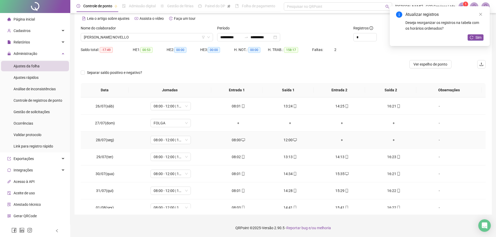
click at [339, 141] on div "+" at bounding box center [341, 140] width 43 height 6
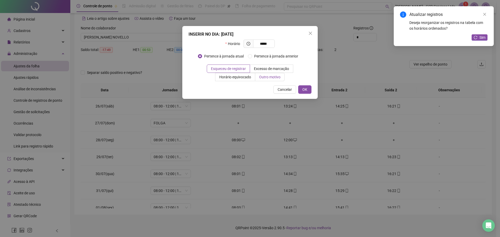
type input "*****"
click at [276, 78] on span "Outro motivo" at bounding box center [269, 77] width 21 height 4
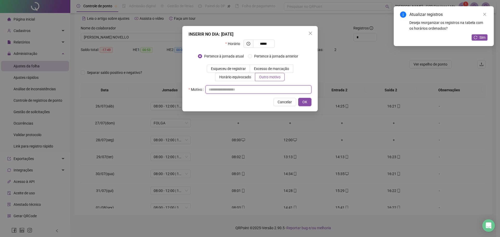
click at [270, 93] on input "text" at bounding box center [258, 89] width 106 height 8
type input "*"
drag, startPoint x: 316, startPoint y: 100, endPoint x: 313, endPoint y: 101, distance: 3.3
click at [315, 100] on div "INSERIR NO DIA : 28/07/2025 Horário ***** Pertence à jornada atual Pertence à j…" at bounding box center [249, 68] width 135 height 85
click at [309, 102] on button "OK" at bounding box center [304, 102] width 13 height 8
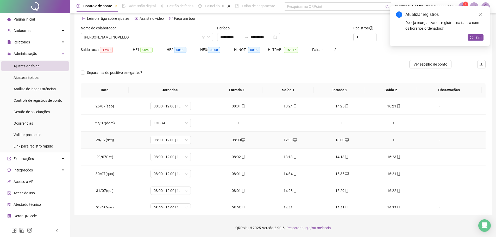
click at [391, 139] on div "+" at bounding box center [393, 140] width 43 height 6
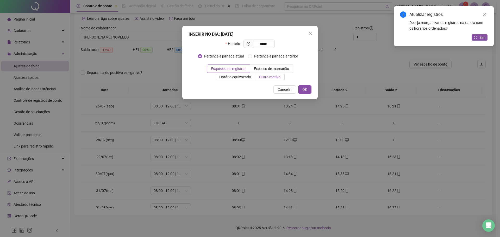
type input "*****"
click at [276, 77] on span "Outro motivo" at bounding box center [269, 77] width 21 height 4
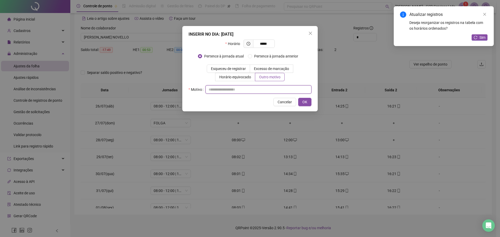
click at [265, 90] on input "text" at bounding box center [258, 89] width 106 height 8
type input "*"
click at [307, 103] on button "OK" at bounding box center [304, 102] width 13 height 8
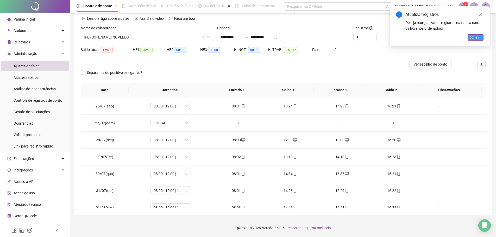
click at [478, 39] on span "Sim" at bounding box center [478, 38] width 6 height 6
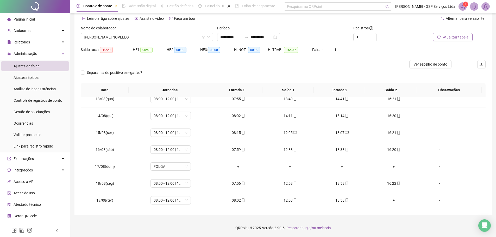
scroll to position [396, 0]
click at [446, 37] on span "Atualizar tabela" at bounding box center [456, 37] width 26 height 6
click at [126, 37] on span "RAPHAEL VIDOTO NOVELLO" at bounding box center [147, 37] width 126 height 8
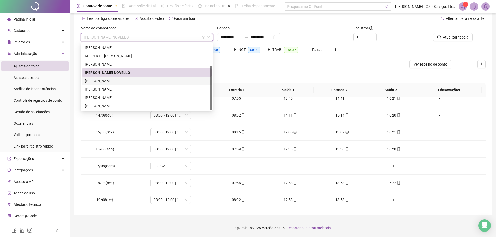
click at [111, 81] on div "REGINALDO FERREIRA DA SILVA" at bounding box center [147, 81] width 124 height 6
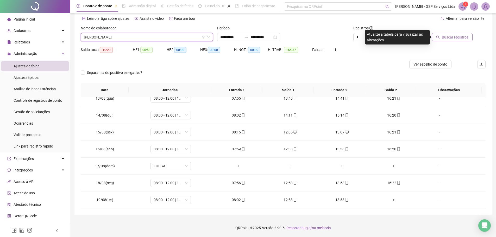
click at [459, 38] on span "Buscar registros" at bounding box center [455, 37] width 27 height 6
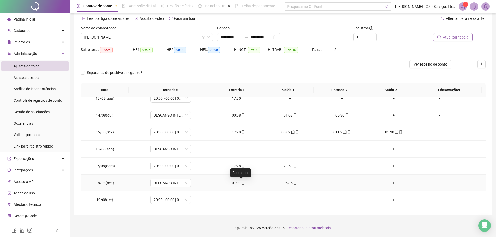
click at [239, 184] on div "01:01" at bounding box center [238, 183] width 43 height 6
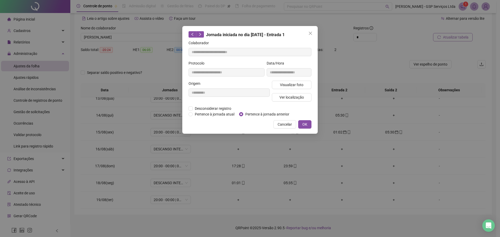
type input "**********"
click at [247, 113] on span "Pertence à jornada anterior" at bounding box center [267, 114] width 48 height 6
click at [301, 123] on button "OK" at bounding box center [304, 124] width 13 height 8
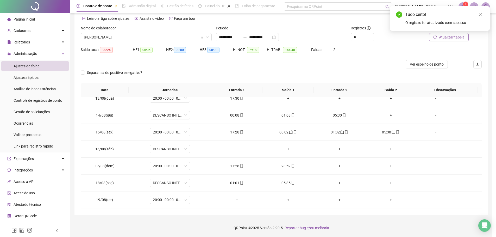
click at [289, 183] on div "05:35" at bounding box center [287, 183] width 43 height 6
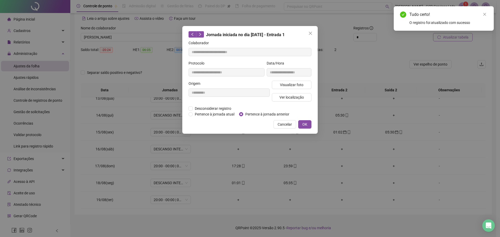
type input "**********"
click at [254, 113] on span "Pertence à jornada anterior" at bounding box center [267, 114] width 48 height 6
click at [305, 126] on span "OK" at bounding box center [304, 125] width 5 height 6
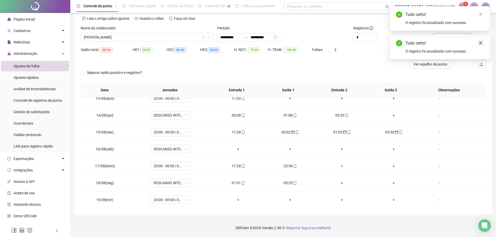
click at [480, 42] on icon "close" at bounding box center [481, 43] width 4 height 4
click at [454, 37] on span "Atualizar tabela" at bounding box center [456, 37] width 26 height 6
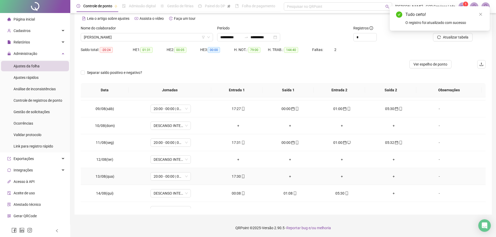
scroll to position [344, 0]
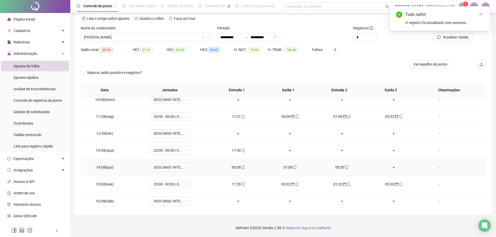
click at [236, 170] on div "00:08" at bounding box center [238, 167] width 43 height 6
type input "**********"
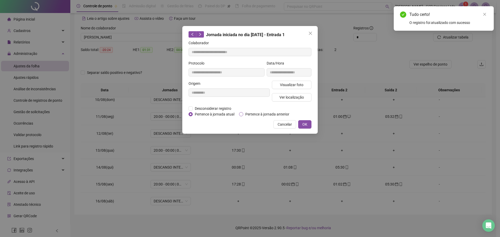
click at [262, 113] on span "Pertence à jornada anterior" at bounding box center [267, 114] width 48 height 6
click at [304, 125] on span "OK" at bounding box center [304, 125] width 5 height 6
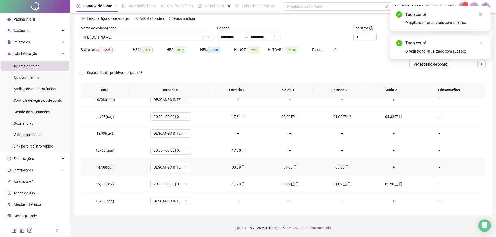
click at [288, 167] on div "01:08" at bounding box center [289, 167] width 43 height 6
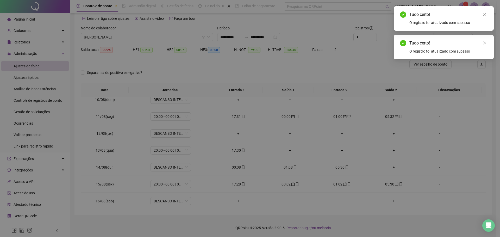
type input "**********"
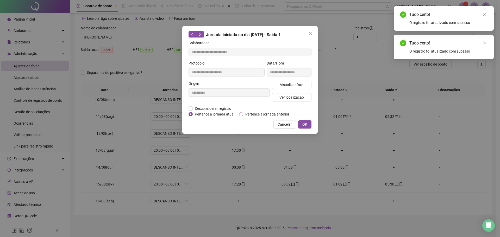
click at [268, 109] on div "Desconsiderar registro Pertence ao lanche" at bounding box center [249, 109] width 123 height 6
click at [266, 113] on span "Pertence à jornada anterior" at bounding box center [267, 114] width 48 height 6
click at [301, 125] on button "OK" at bounding box center [304, 124] width 13 height 8
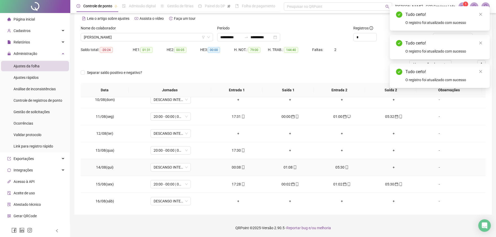
click at [338, 169] on div "05:30" at bounding box center [341, 167] width 43 height 6
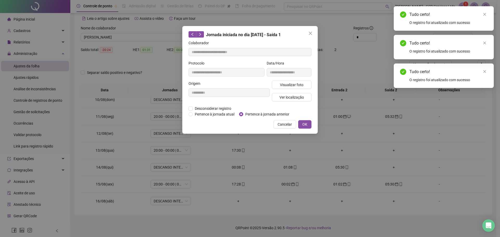
type input "**********"
click at [259, 114] on span "Pertence à jornada anterior" at bounding box center [267, 114] width 48 height 6
click at [302, 123] on span "OK" at bounding box center [304, 125] width 5 height 6
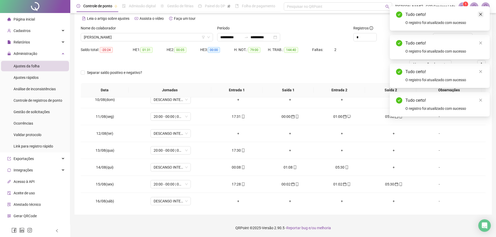
click at [481, 15] on icon "close" at bounding box center [481, 14] width 4 height 4
click at [481, 40] on link "Close" at bounding box center [480, 43] width 6 height 6
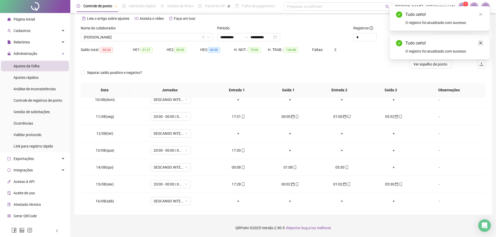
click at [480, 43] on icon "close" at bounding box center [481, 43] width 4 height 4
click at [459, 36] on span "Atualizar tabela" at bounding box center [456, 37] width 26 height 6
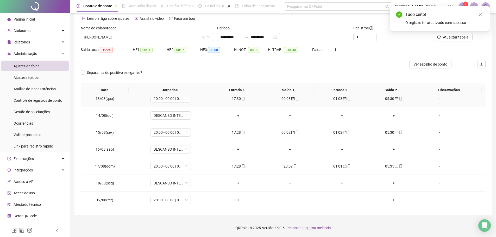
scroll to position [396, 0]
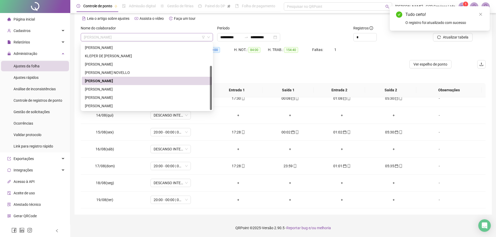
click at [194, 37] on span "REGINALDO FERREIRA DA SILVA" at bounding box center [147, 37] width 126 height 8
click at [142, 88] on div "RONILDO MARINHO DE LIMA" at bounding box center [147, 89] width 124 height 6
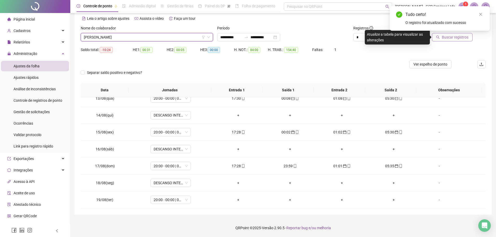
click at [441, 39] on button "Buscar registros" at bounding box center [452, 37] width 41 height 8
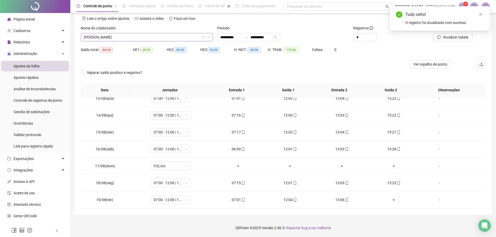
click at [181, 36] on span "RONILDO MARINHO DE LIMA" at bounding box center [147, 37] width 126 height 8
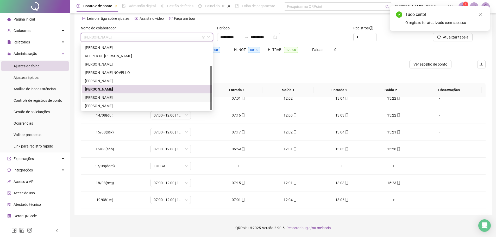
click at [127, 94] on div "SEBASTIÃO GALVÃO" at bounding box center [147, 97] width 130 height 8
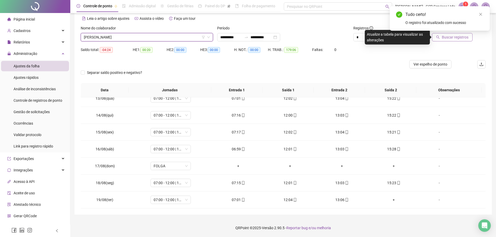
click at [447, 39] on span "Buscar registros" at bounding box center [455, 37] width 27 height 6
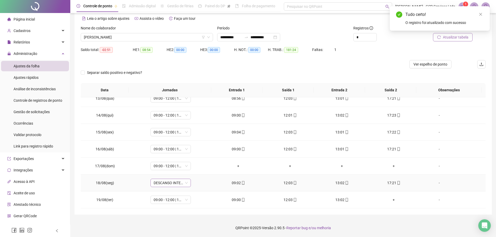
click at [182, 185] on span "DESCANSO INTER-JORNADA" at bounding box center [171, 183] width 34 height 8
click at [168, 130] on div "09:00 - 12:00 | 13:00 - 17:20" at bounding box center [179, 129] width 44 height 6
click at [192, 167] on span "Sim" at bounding box center [194, 170] width 6 height 6
click at [187, 165] on div "09:00 - 12:00 | 13:00 - 17:20" at bounding box center [170, 166] width 40 height 8
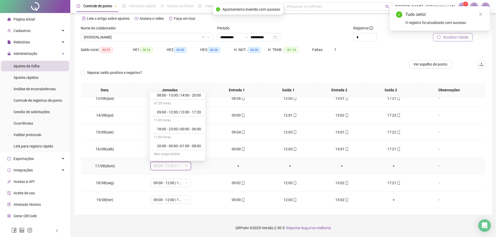
scroll to position [130, 0]
click at [169, 145] on div "Folga" at bounding box center [179, 145] width 44 height 6
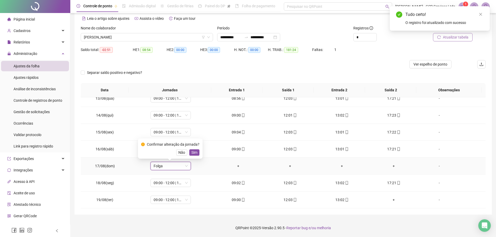
click at [195, 154] on span "Sim" at bounding box center [194, 153] width 6 height 6
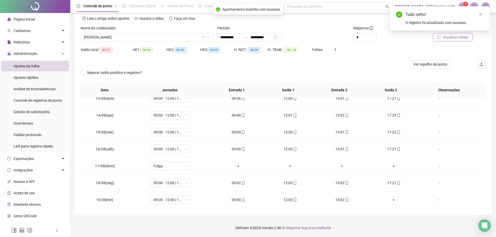
click at [452, 37] on span "Atualizar tabela" at bounding box center [456, 37] width 26 height 6
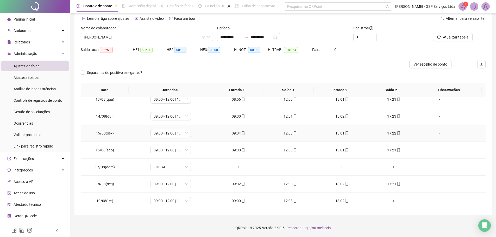
scroll to position [396, 0]
click at [459, 39] on span "Atualizar tabela" at bounding box center [456, 37] width 26 height 6
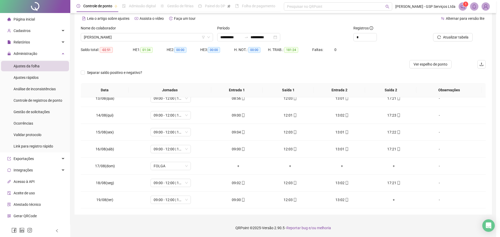
click at [184, 39] on span "SEBASTIÃO GALVÃO" at bounding box center [147, 37] width 126 height 8
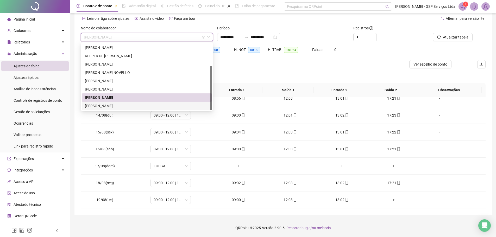
click at [130, 107] on div "VANILSON VELOSO DE OLIVEIRA" at bounding box center [147, 106] width 124 height 6
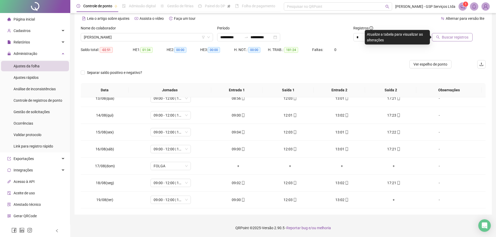
click at [446, 36] on span "Buscar registros" at bounding box center [455, 37] width 27 height 6
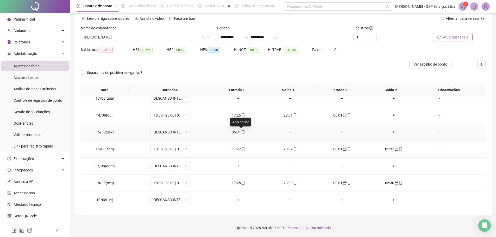
click at [242, 132] on icon "mobile" at bounding box center [243, 132] width 2 height 4
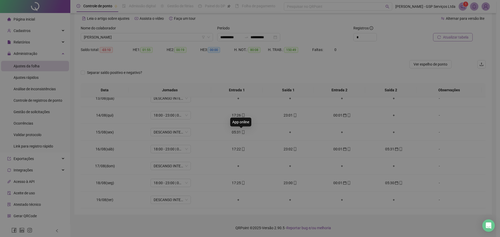
type input "**********"
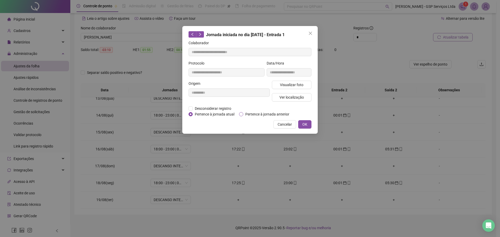
click at [253, 112] on span "Pertence à jornada anterior" at bounding box center [267, 114] width 48 height 6
click at [308, 124] on button "OK" at bounding box center [304, 124] width 13 height 8
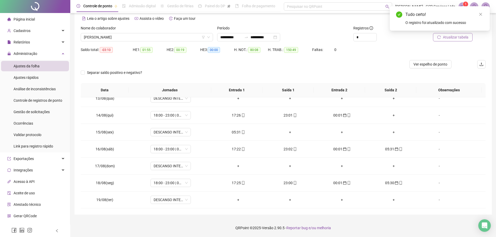
click at [452, 36] on span "Atualizar tabela" at bounding box center [456, 37] width 26 height 6
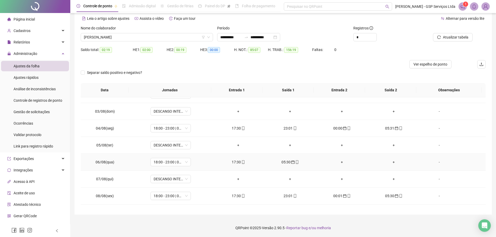
click at [339, 162] on div "+" at bounding box center [341, 162] width 43 height 6
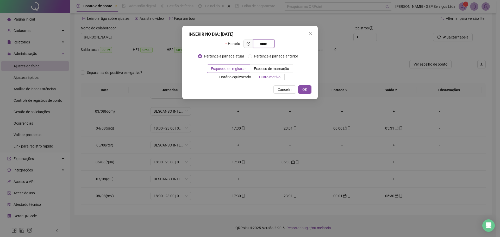
type input "*****"
click at [262, 77] on span "Outro motivo" at bounding box center [269, 77] width 21 height 4
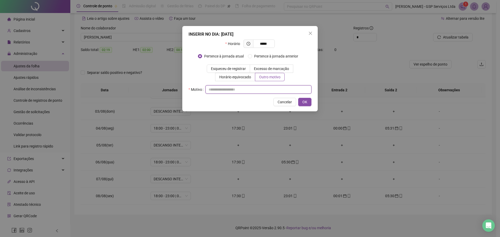
click at [247, 91] on input "text" at bounding box center [258, 89] width 106 height 8
type input "*"
click at [304, 99] on button "OK" at bounding box center [304, 102] width 13 height 8
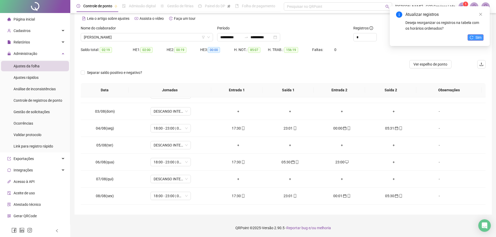
click at [479, 39] on span "Sim" at bounding box center [478, 38] width 6 height 6
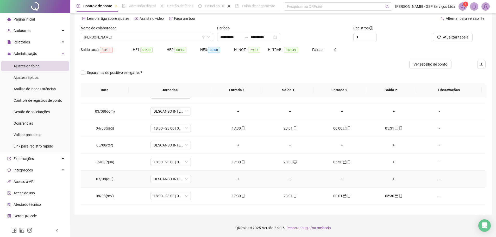
click at [340, 180] on div "+" at bounding box center [341, 179] width 43 height 6
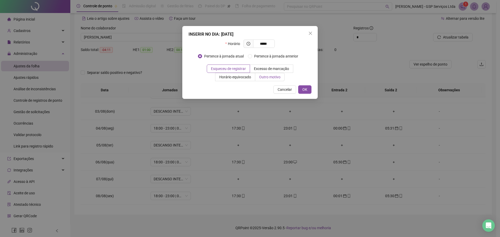
type input "*****"
click at [266, 78] on span "Outro motivo" at bounding box center [269, 77] width 21 height 4
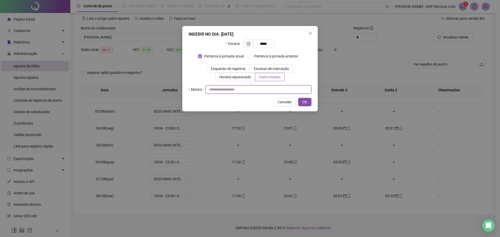
click at [254, 89] on input "text" at bounding box center [258, 89] width 106 height 8
type input "*"
click at [309, 103] on button "OK" at bounding box center [304, 102] width 13 height 8
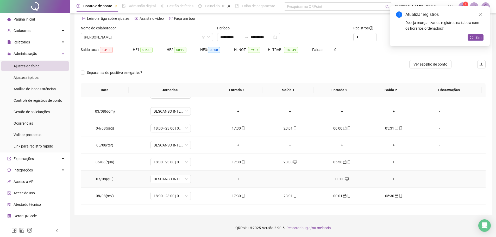
click at [338, 179] on div "00:00" at bounding box center [341, 179] width 43 height 6
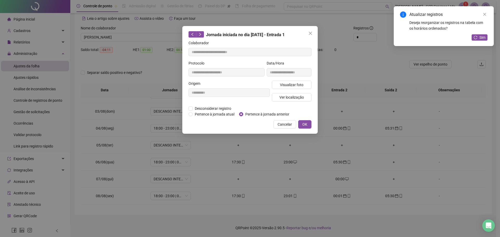
type input "**********"
click at [269, 112] on span "Pertence à jornada anterior" at bounding box center [267, 114] width 48 height 6
click at [306, 125] on span "OK" at bounding box center [304, 125] width 5 height 6
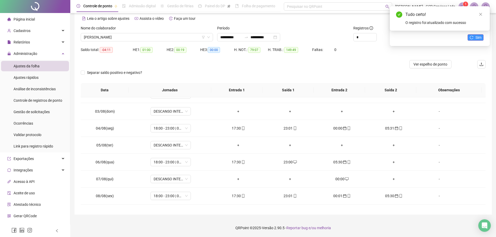
click at [475, 37] on button "Sim" at bounding box center [475, 37] width 16 height 6
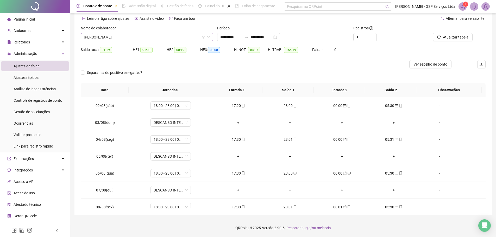
scroll to position [188, 0]
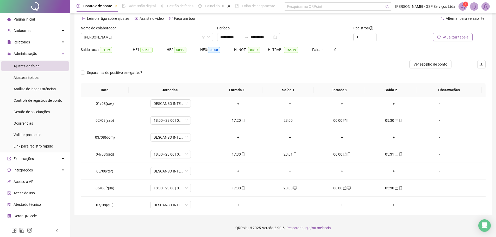
click at [438, 34] on button "Atualizar tabela" at bounding box center [453, 37] width 40 height 8
